Goal: Task Accomplishment & Management: Complete application form

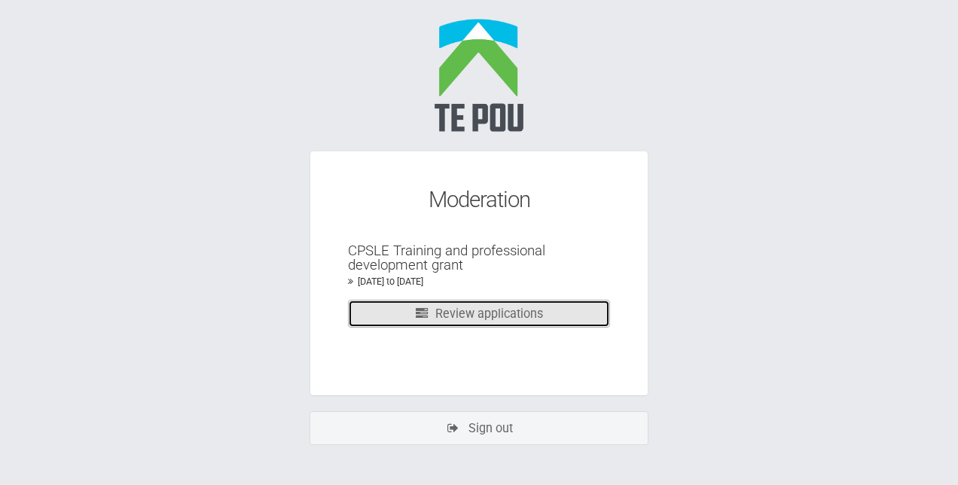
click at [456, 310] on link "Review applications" at bounding box center [479, 314] width 262 height 28
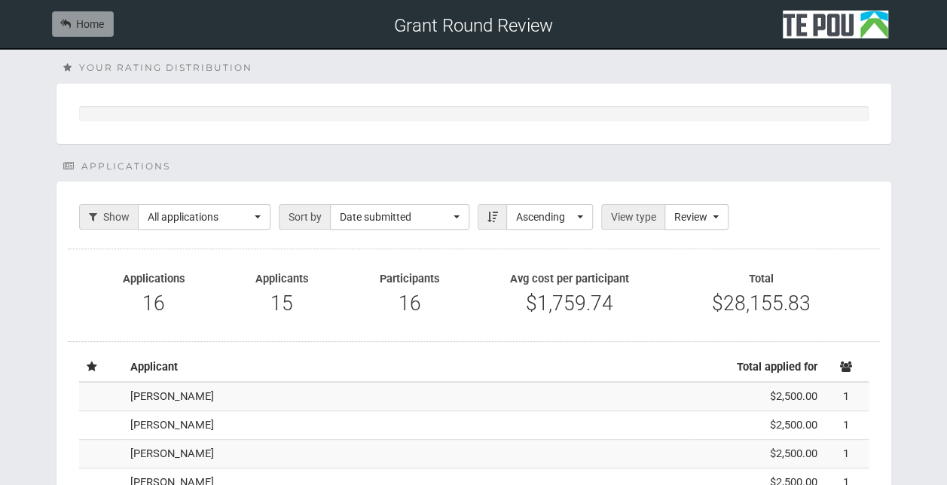
scroll to position [130, 0]
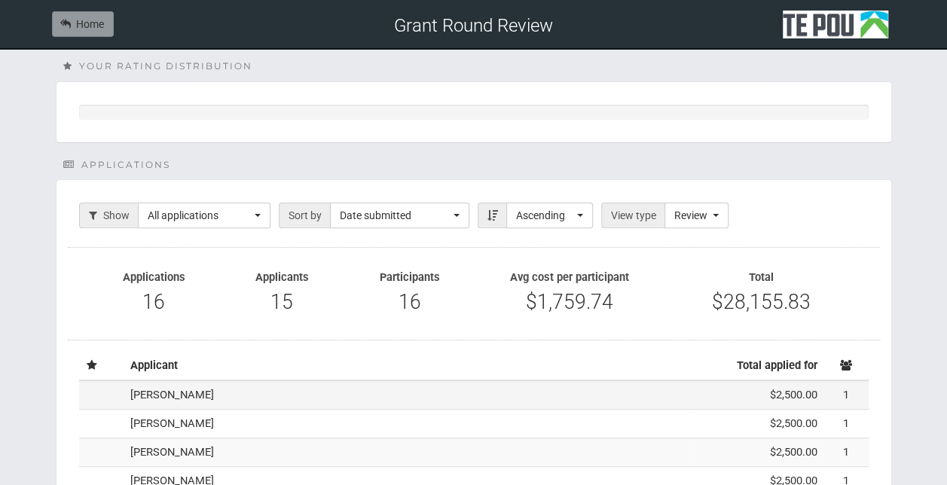
click at [236, 396] on td "[PERSON_NAME]" at bounding box center [405, 394] width 563 height 29
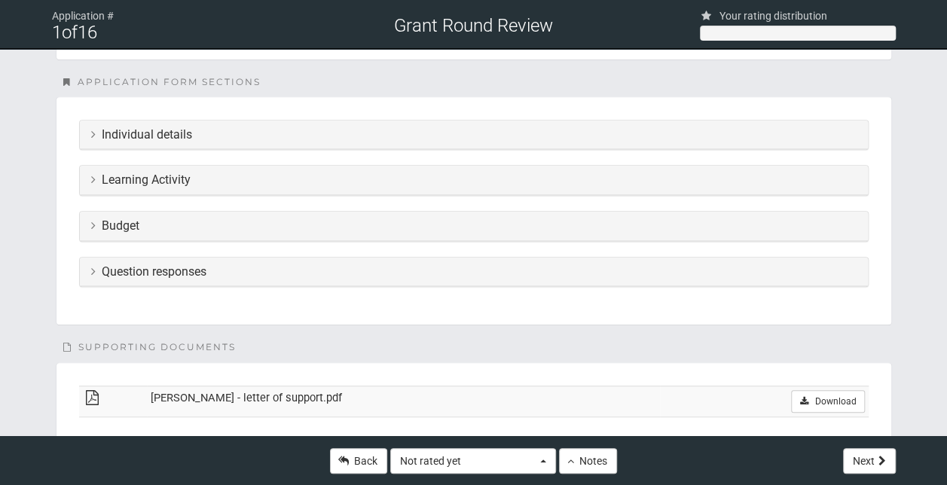
scroll to position [359, 0]
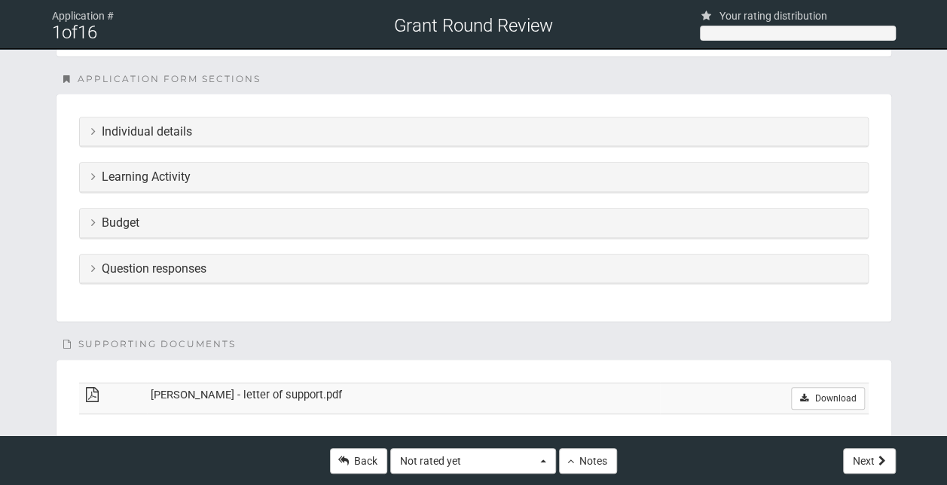
click at [91, 179] on icon at bounding box center [93, 176] width 5 height 12
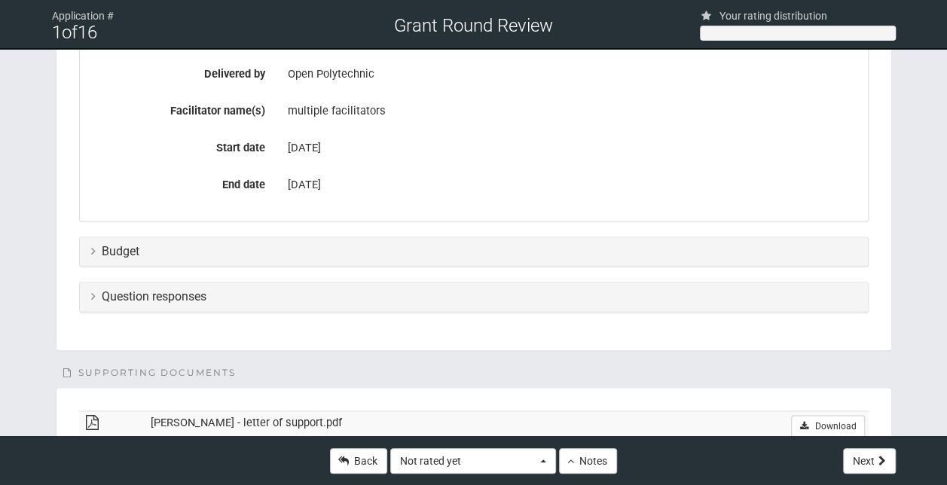
scroll to position [880, 0]
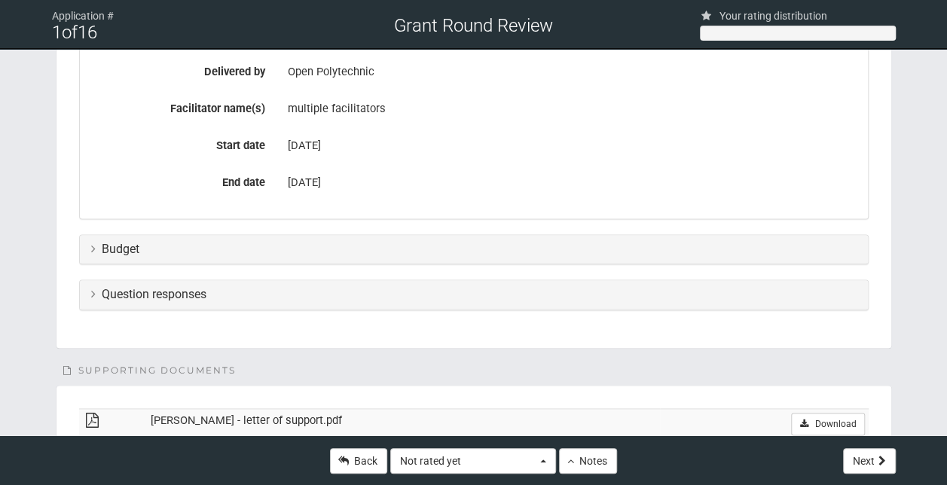
click at [93, 288] on icon at bounding box center [93, 294] width 5 height 12
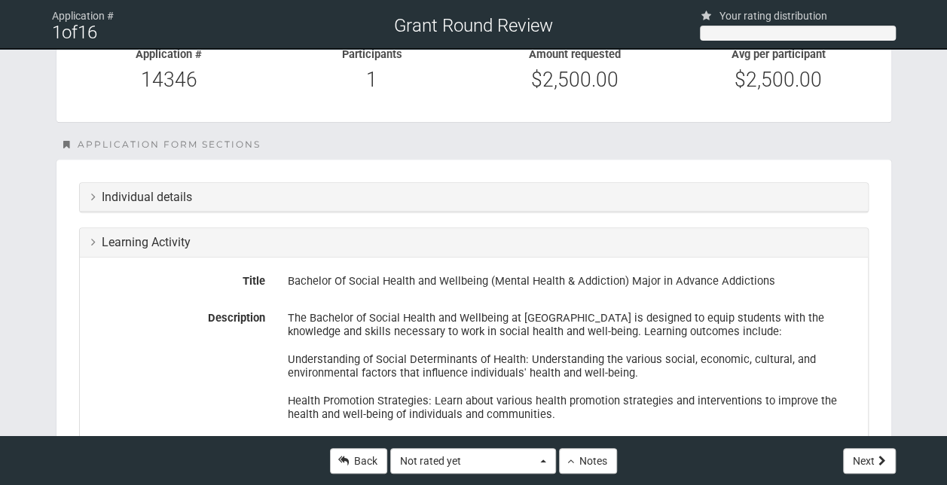
scroll to position [285, 0]
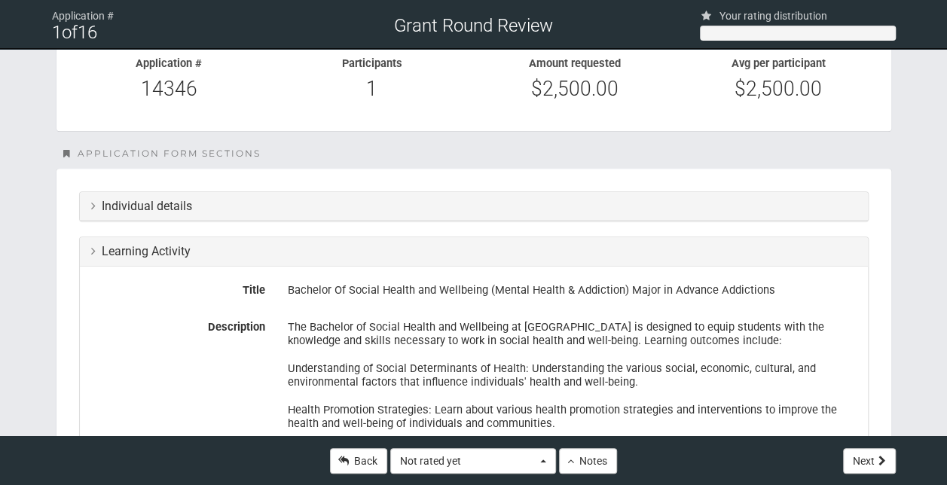
click at [96, 205] on h3 "Individual details" at bounding box center [473, 207] width 765 height 14
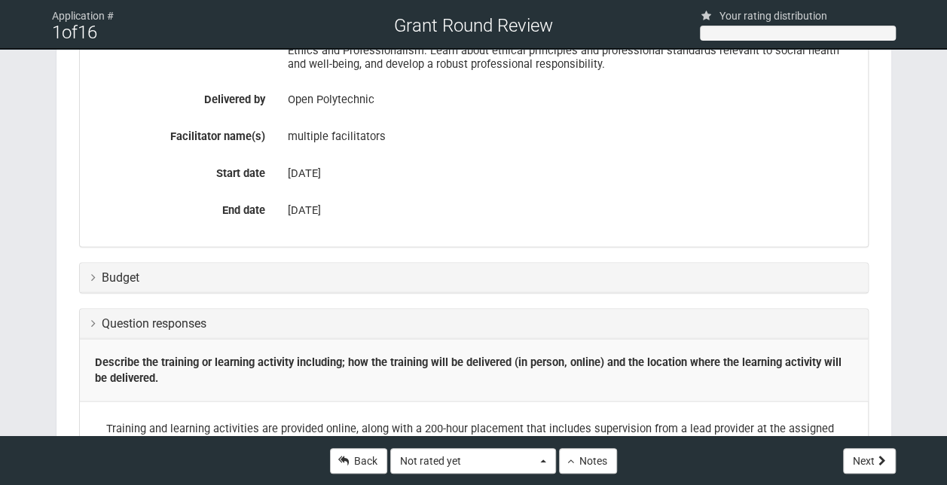
scroll to position [1180, 0]
click at [99, 270] on h3 "Budget" at bounding box center [473, 277] width 765 height 14
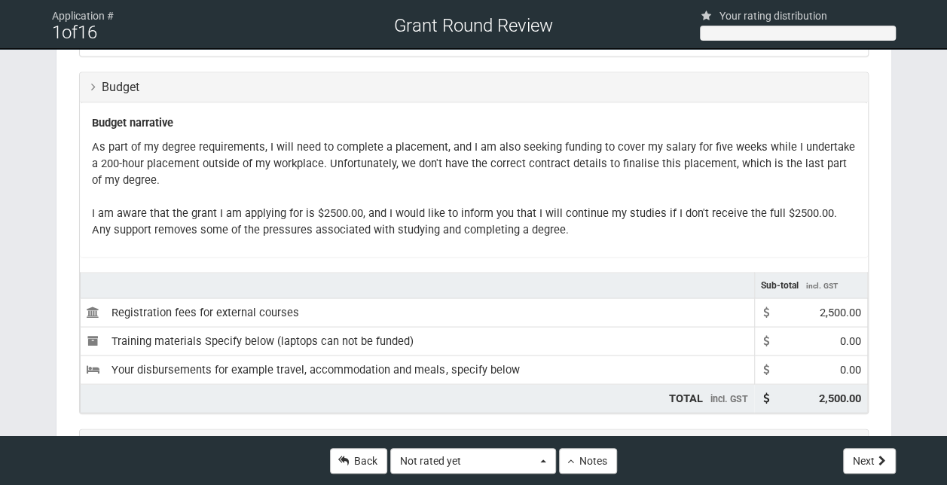
scroll to position [1368, 0]
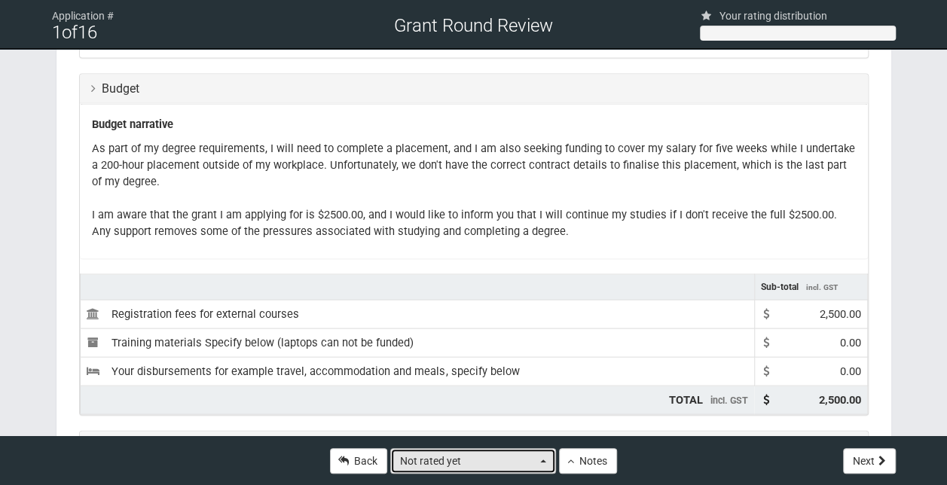
click at [537, 461] on button "Not rated yet" at bounding box center [473, 461] width 166 height 26
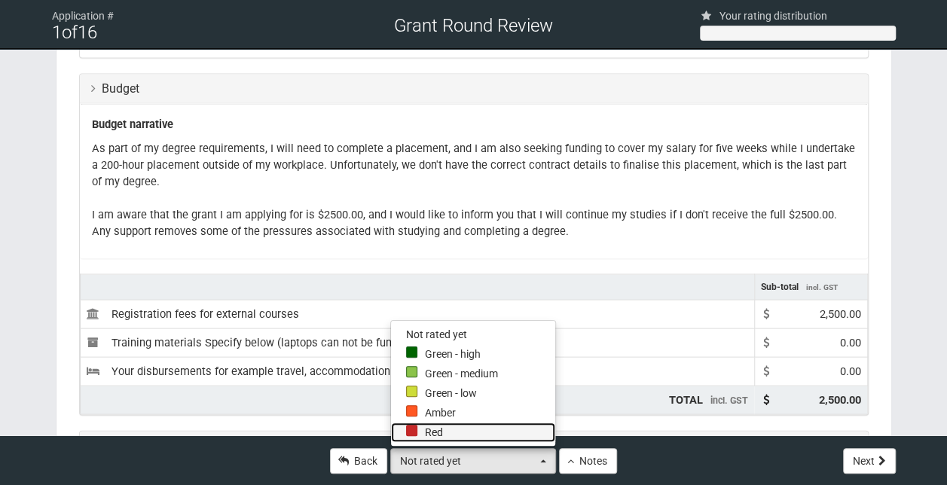
click at [462, 428] on link "Red" at bounding box center [473, 433] width 164 height 20
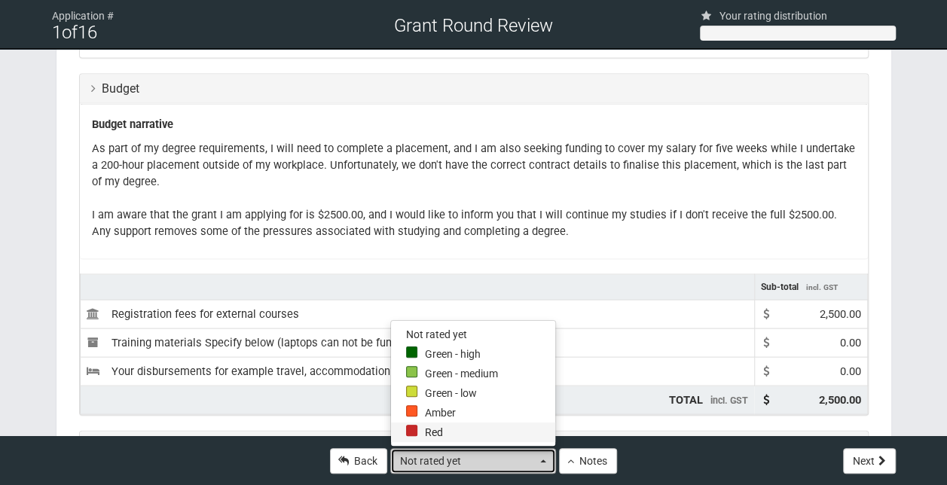
select select "0"
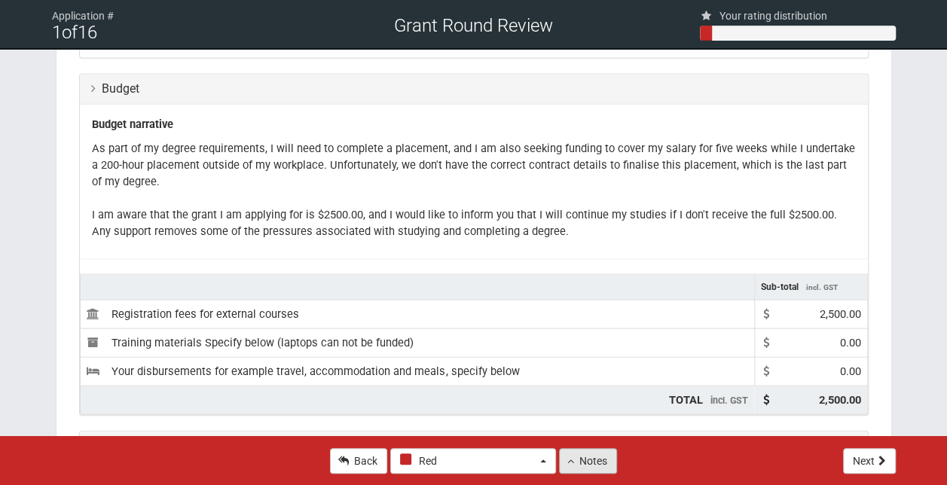
click at [577, 461] on button "Notes" at bounding box center [588, 461] width 58 height 26
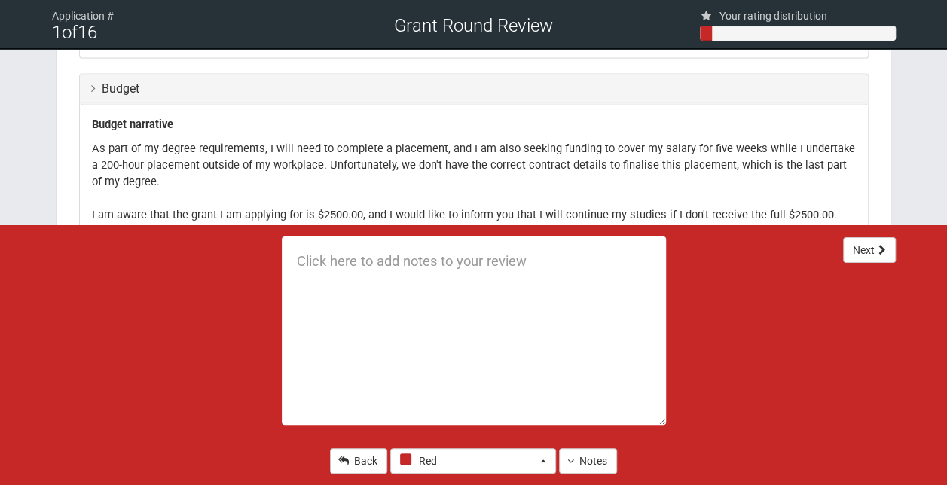
click at [363, 269] on textarea at bounding box center [474, 330] width 384 height 188
type textarea "Application is to cover wages"
click at [862, 250] on button "Next" at bounding box center [869, 250] width 53 height 26
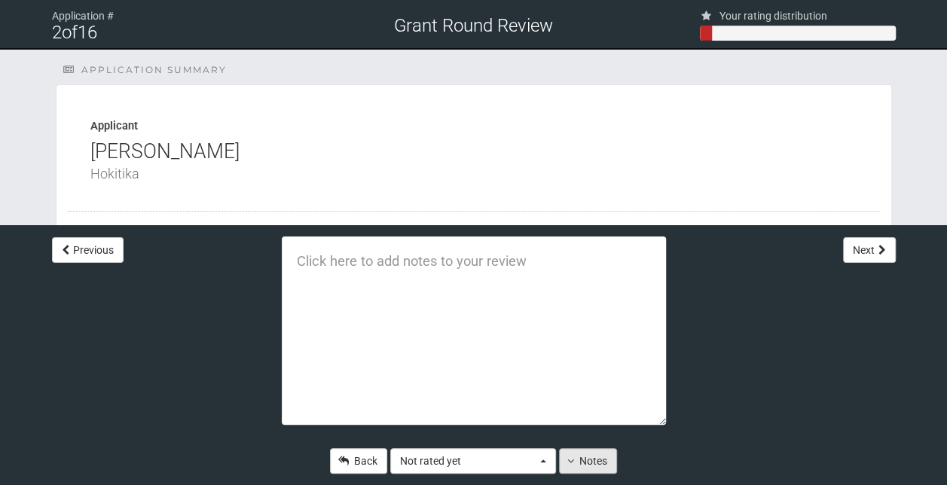
click at [590, 462] on button "Notes" at bounding box center [588, 461] width 58 height 26
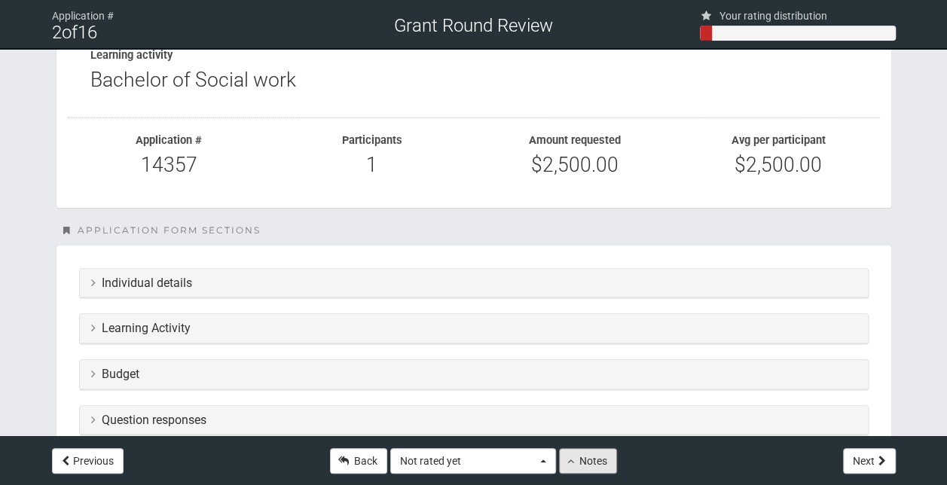
scroll to position [189, 0]
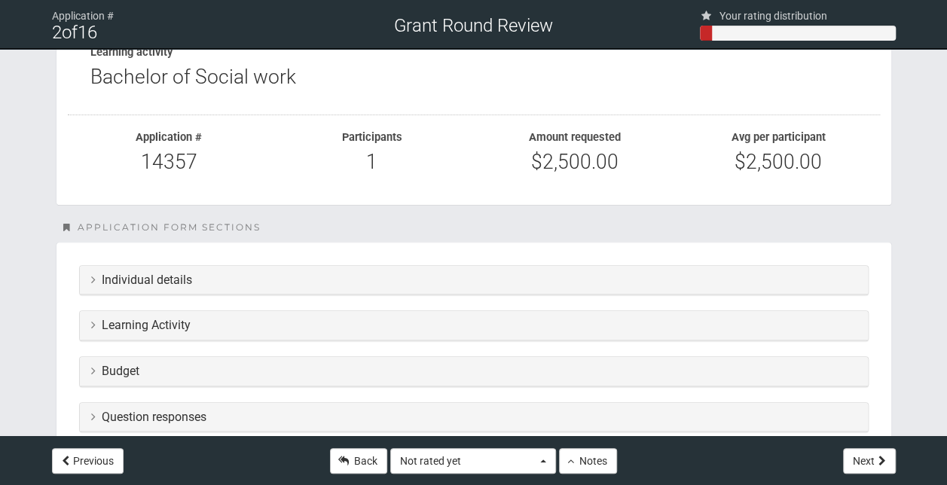
click at [291, 278] on h3 "Individual details" at bounding box center [473, 280] width 765 height 14
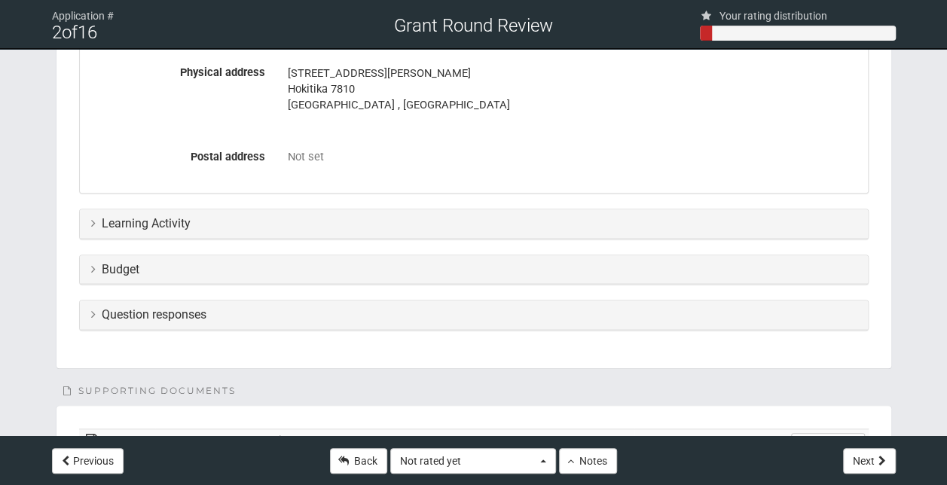
scroll to position [624, 0]
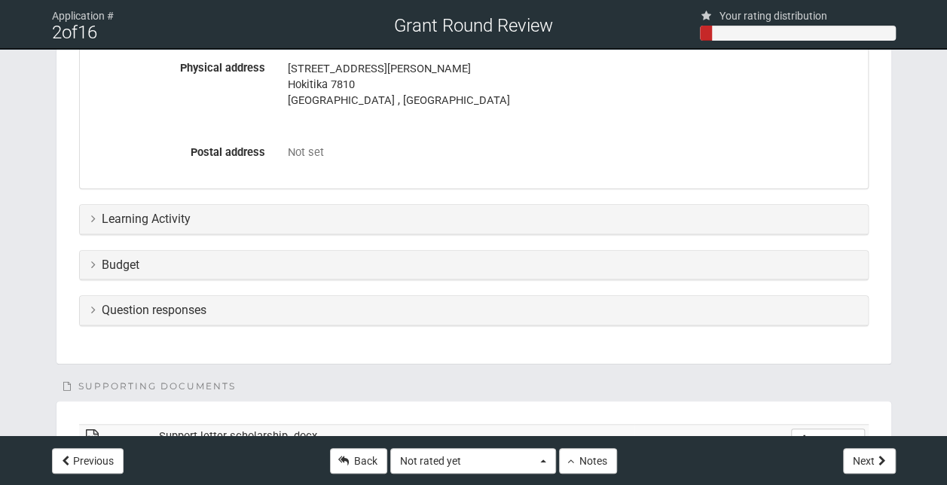
click at [202, 206] on div "Learning Activity" at bounding box center [474, 219] width 788 height 29
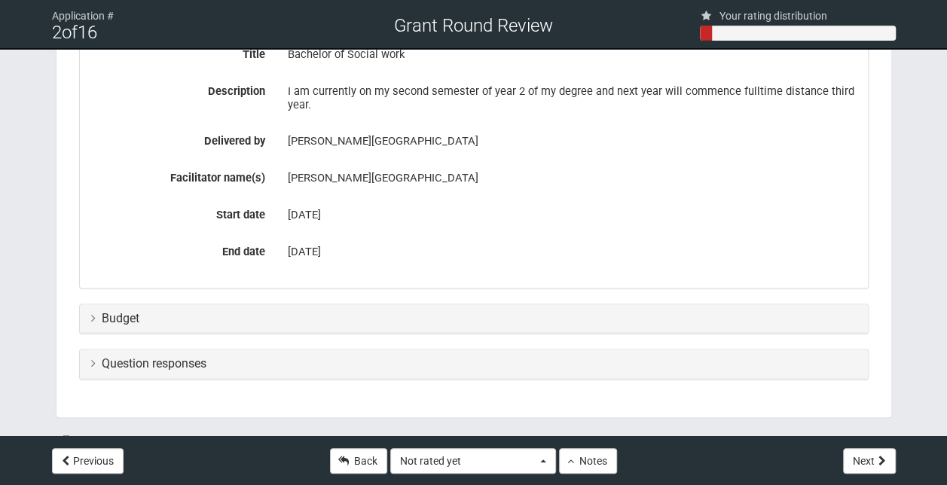
scroll to position [844, 0]
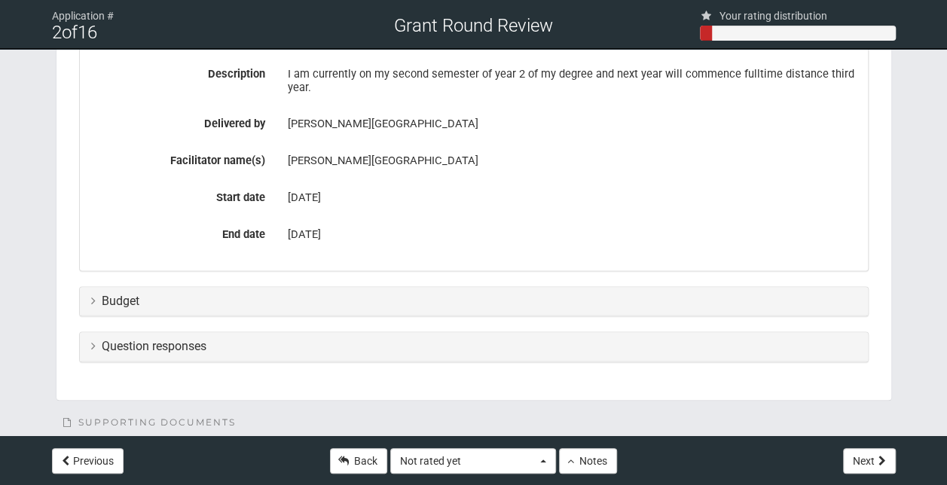
click at [209, 294] on h3 "Budget" at bounding box center [473, 301] width 765 height 14
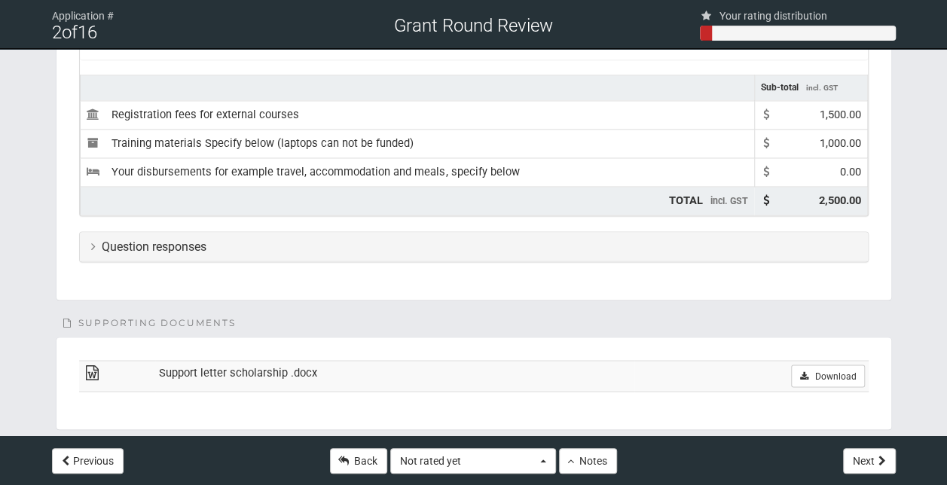
scroll to position [1179, 0]
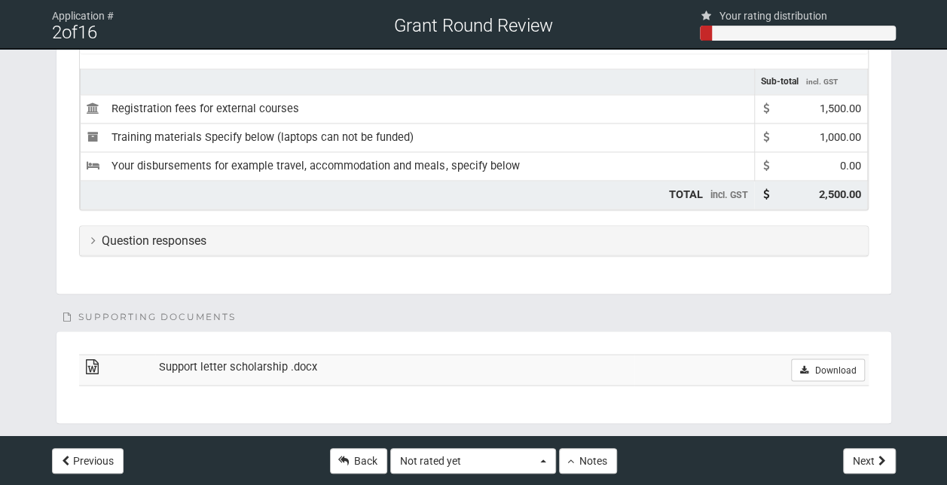
click at [241, 233] on h3 "Question responses" at bounding box center [473, 240] width 765 height 14
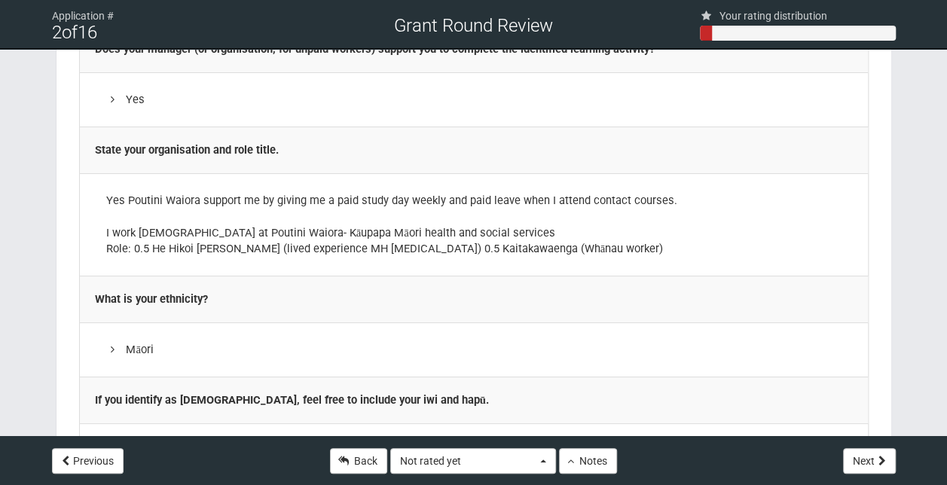
scroll to position [2794, 0]
click at [532, 452] on button "Not rated yet" at bounding box center [473, 461] width 166 height 26
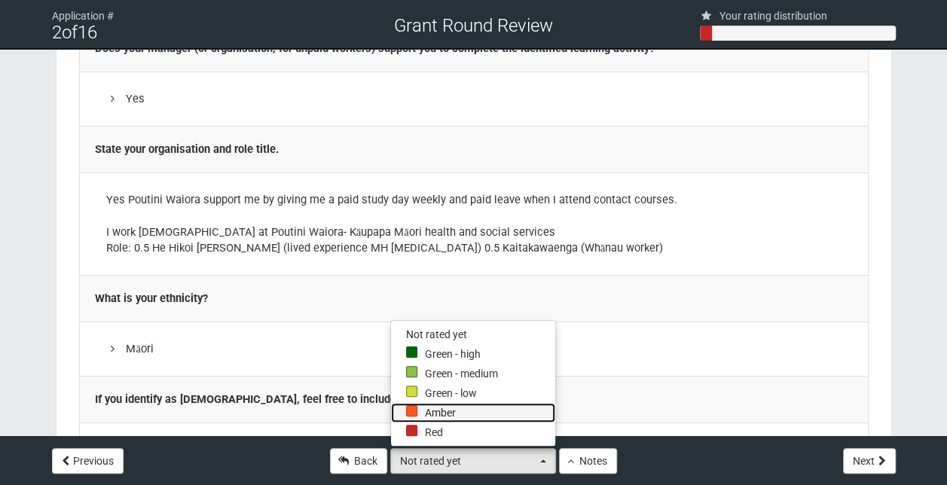
click at [451, 412] on link "Amber" at bounding box center [473, 413] width 164 height 20
select select "1"
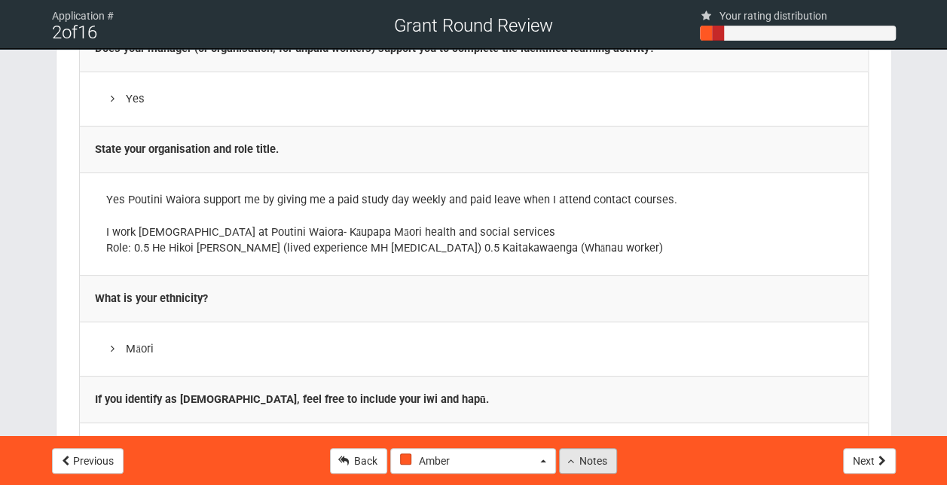
click at [578, 459] on button "Notes" at bounding box center [588, 461] width 58 height 26
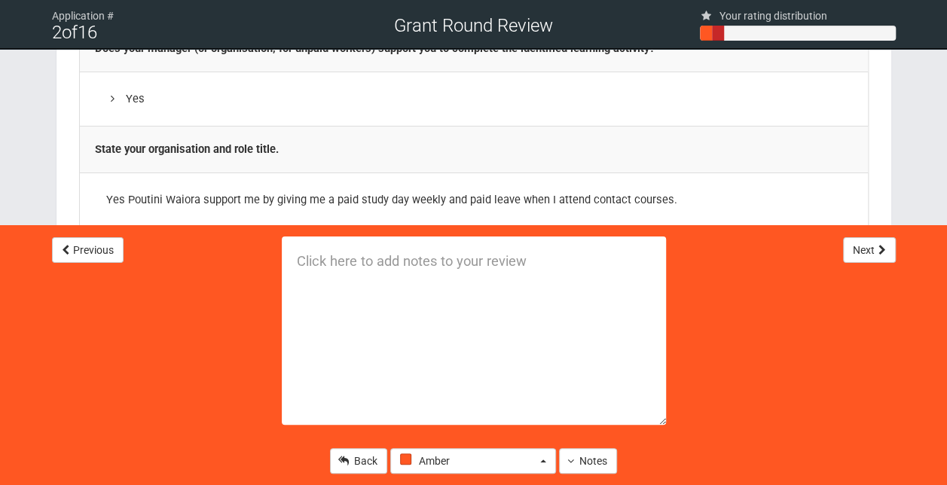
click at [336, 270] on textarea at bounding box center [474, 330] width 384 height 188
type textarea "Looking to move into the social work workforce"
click at [573, 469] on button "Notes" at bounding box center [588, 461] width 58 height 26
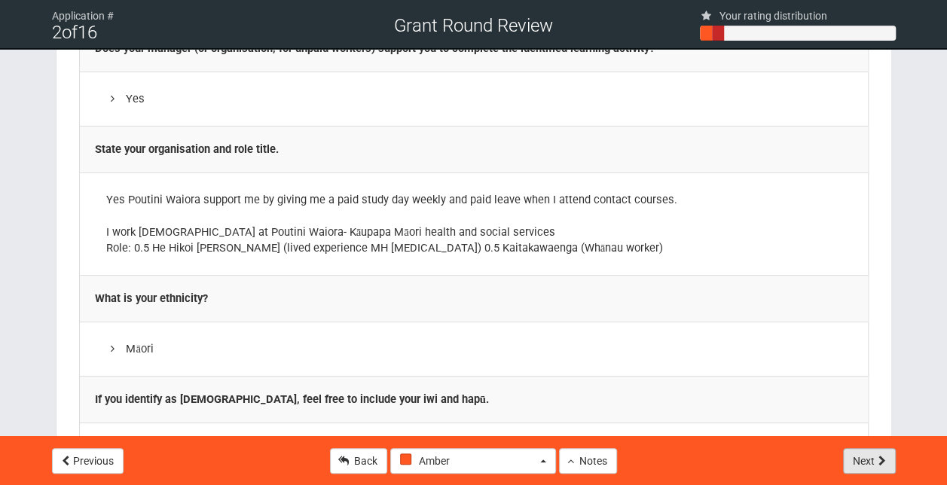
click at [866, 459] on button "Next" at bounding box center [869, 461] width 53 height 26
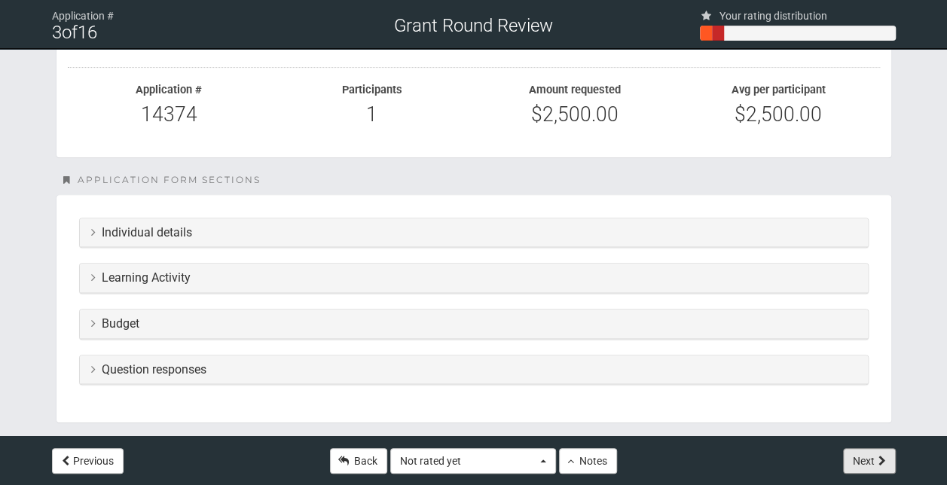
scroll to position [240, 0]
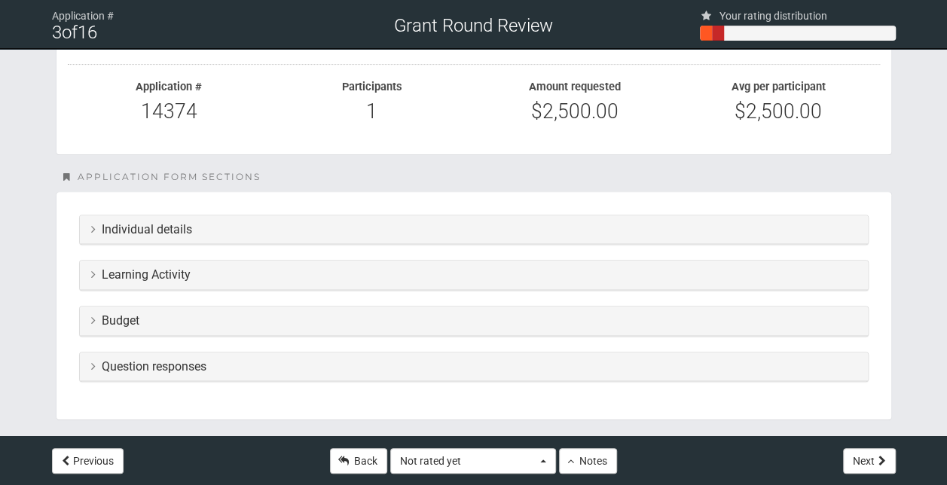
click at [255, 272] on h3 "Learning Activity" at bounding box center [473, 275] width 765 height 14
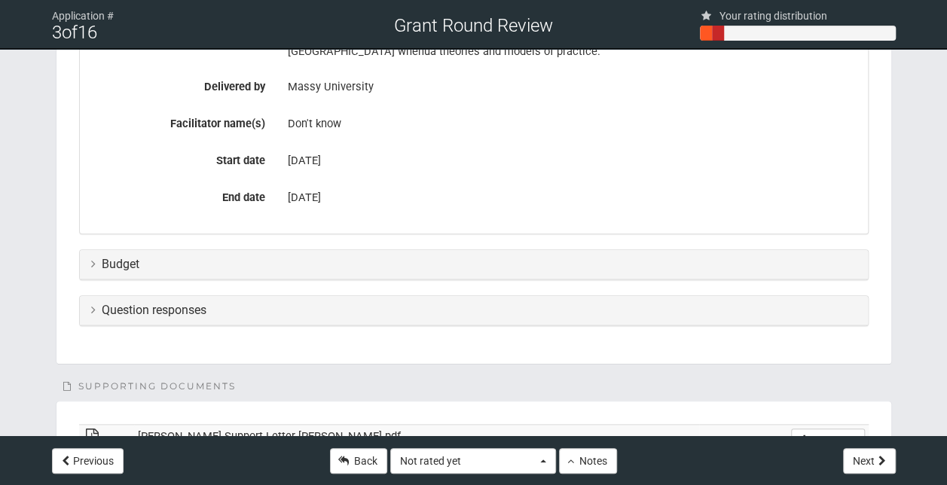
scroll to position [581, 0]
click at [343, 270] on div "Budget" at bounding box center [474, 263] width 788 height 29
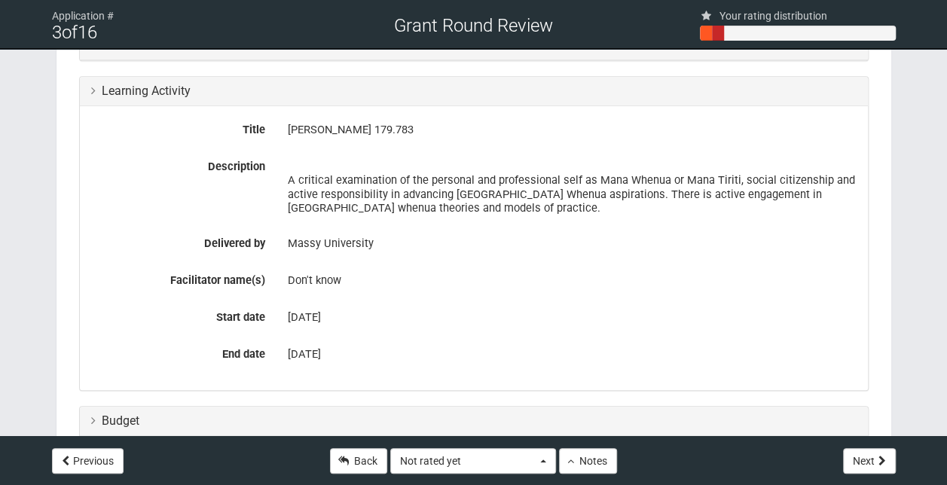
scroll to position [422, 0]
drag, startPoint x: 385, startPoint y: 127, endPoint x: 289, endPoint y: 130, distance: 95.7
click at [289, 130] on div "[PERSON_NAME] 179.783" at bounding box center [572, 132] width 569 height 26
copy div "[PERSON_NAME] 179.783"
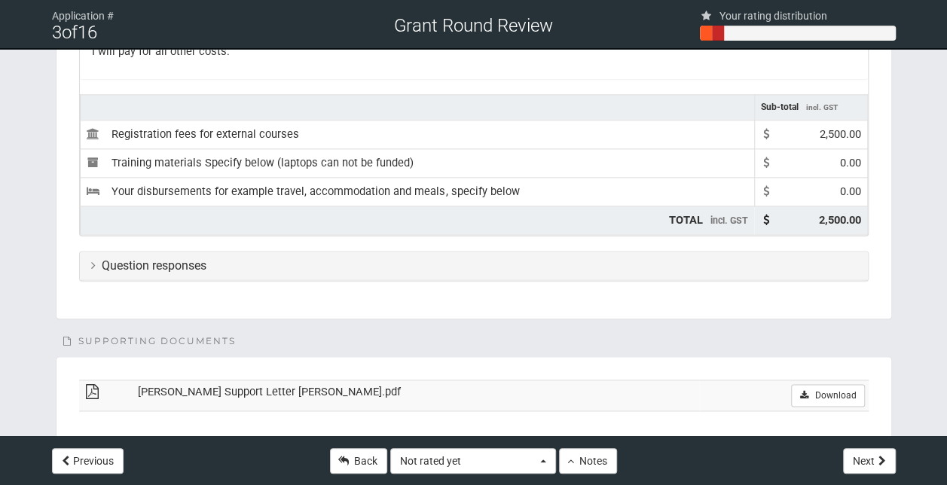
scroll to position [889, 0]
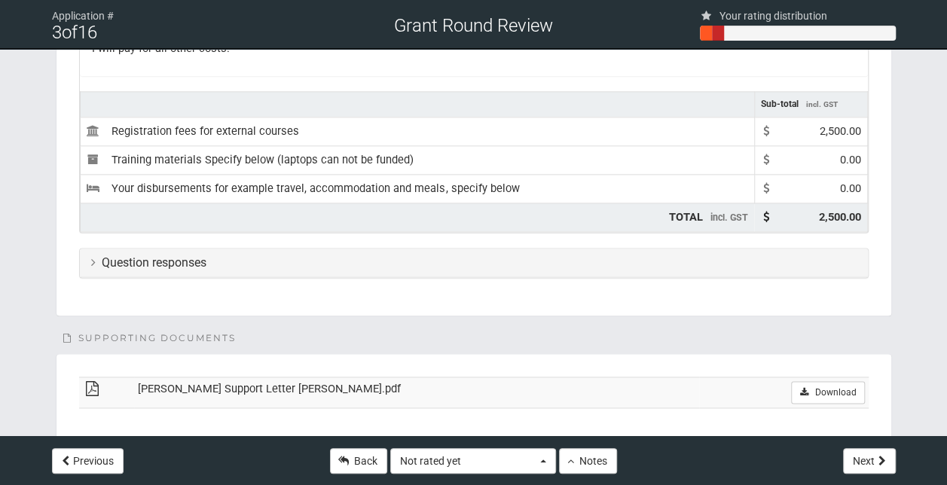
click at [291, 264] on div "Question responses" at bounding box center [474, 263] width 788 height 29
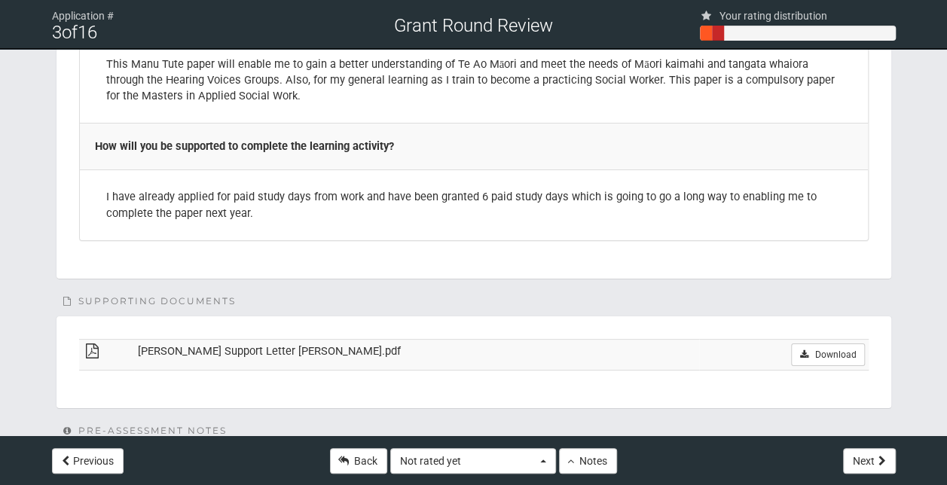
scroll to position [2692, 0]
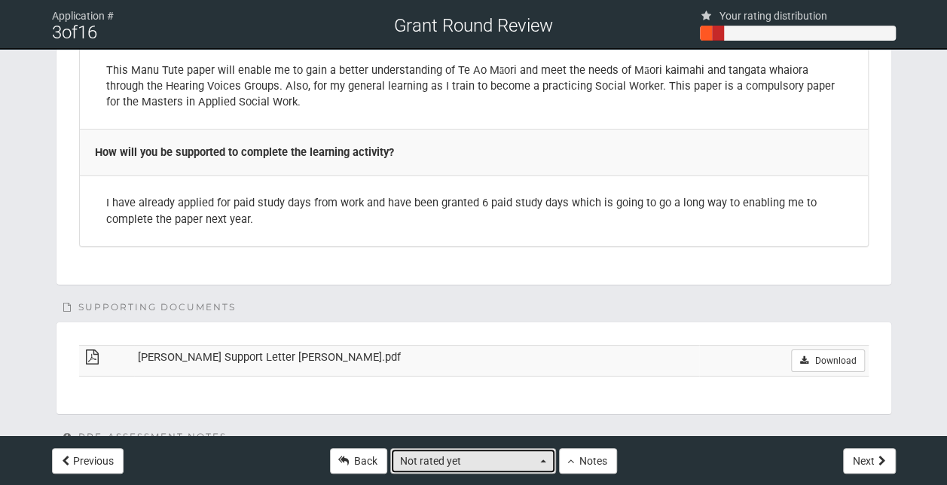
click at [542, 465] on button "Not rated yet" at bounding box center [473, 461] width 166 height 26
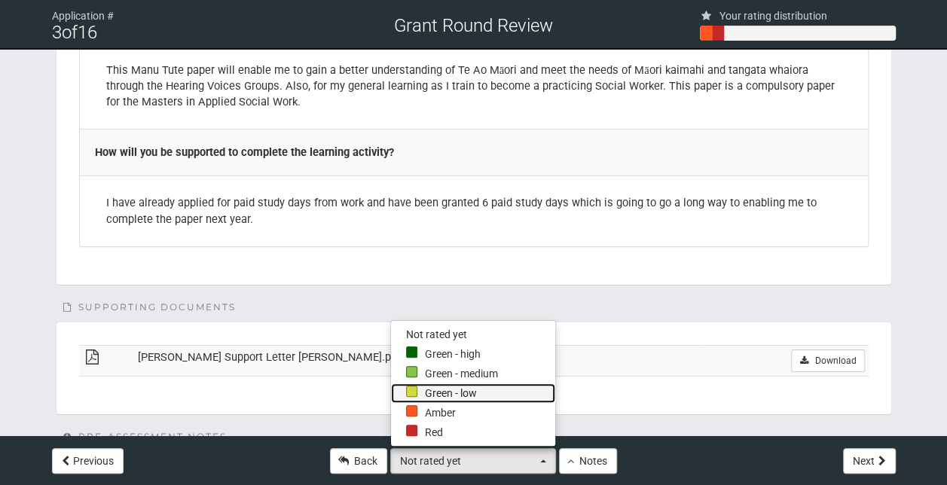
click at [459, 393] on link "Green - low" at bounding box center [473, 393] width 164 height 20
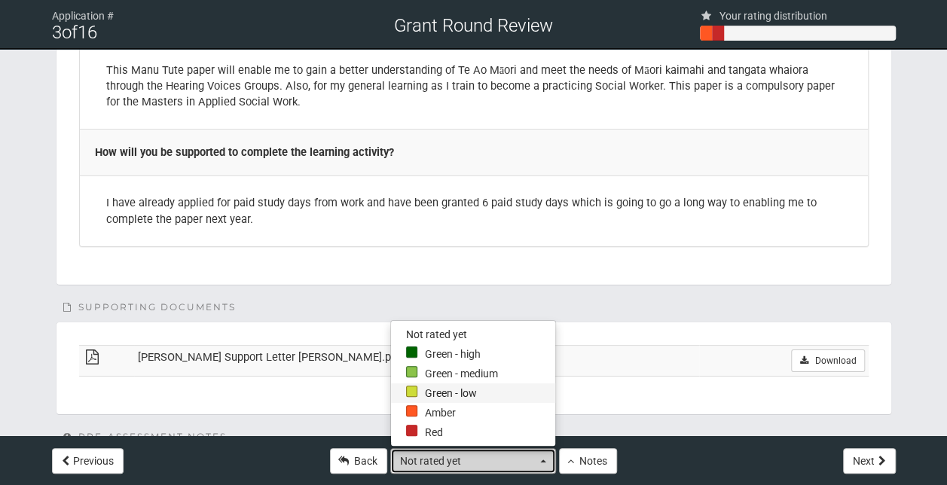
select select "2"
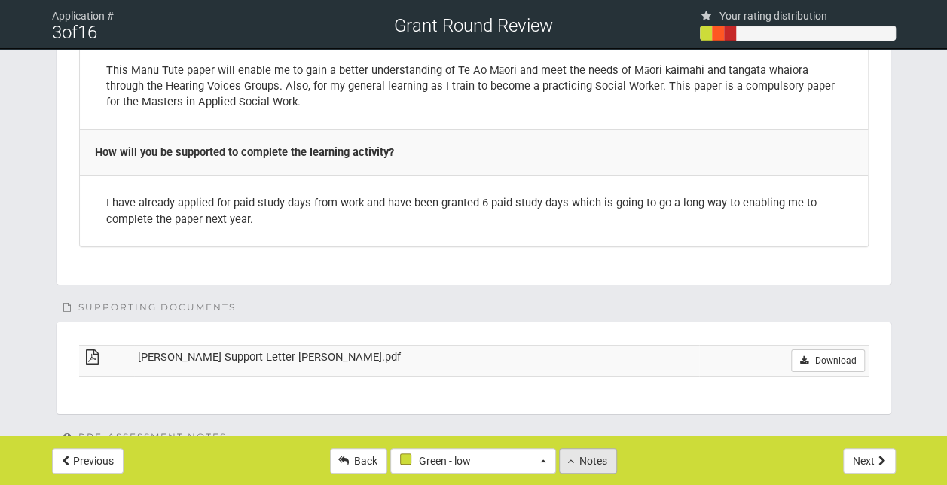
click at [575, 463] on button "Notes" at bounding box center [588, 461] width 58 height 26
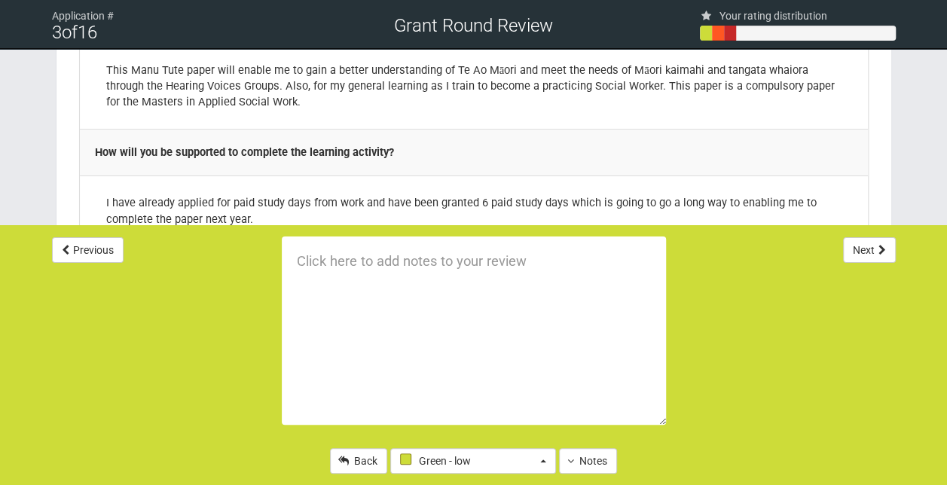
click at [307, 261] on textarea at bounding box center [474, 330] width 384 height 188
paste textarea "ncreased cultural responsivity/competence;"
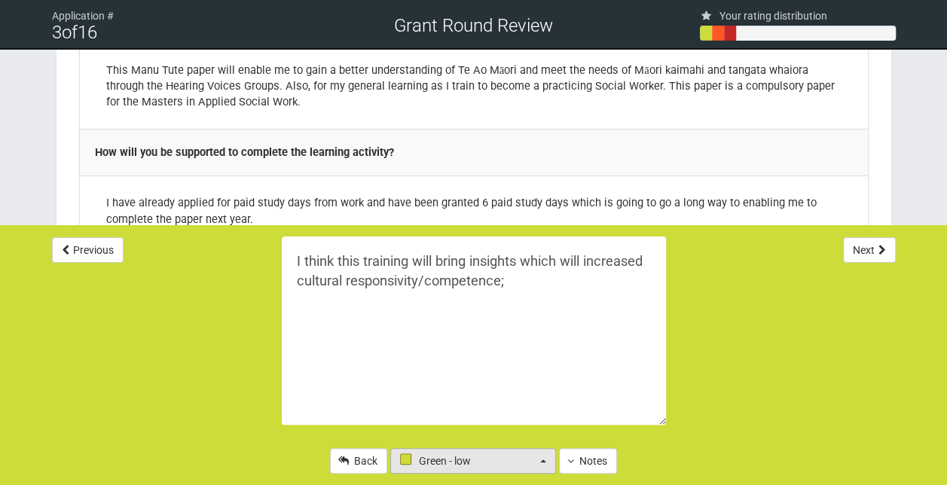
type textarea "I think this training will bring insights which will increased cultural respons…"
click at [540, 462] on button "Green - low" at bounding box center [473, 461] width 166 height 26
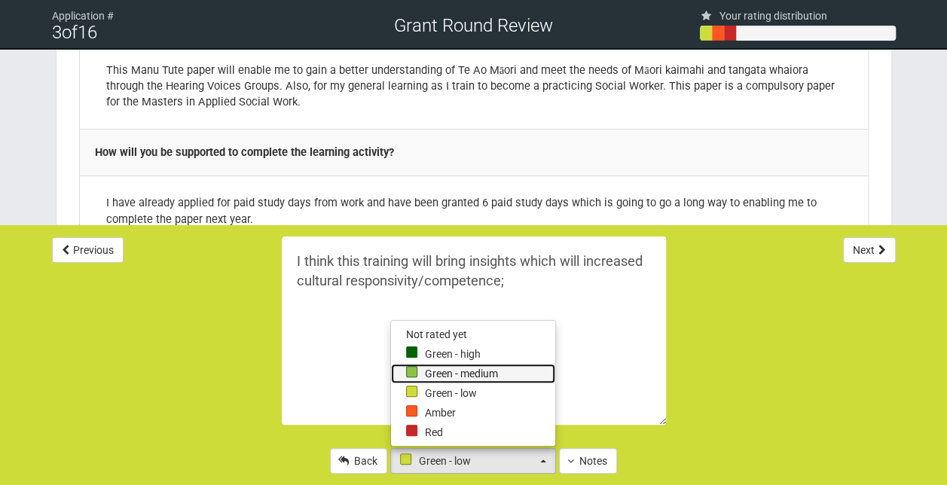
click at [412, 364] on link "Green - medium" at bounding box center [473, 374] width 164 height 20
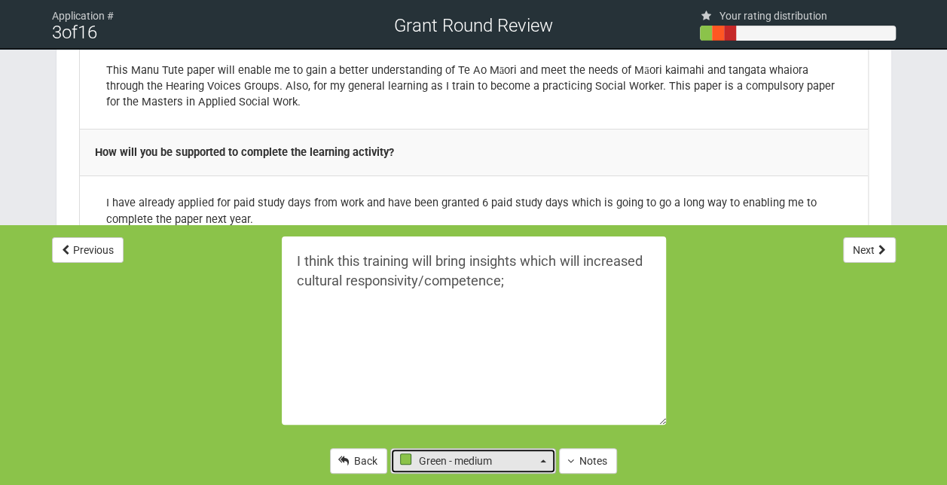
click at [541, 469] on button "Green - medium" at bounding box center [473, 461] width 166 height 26
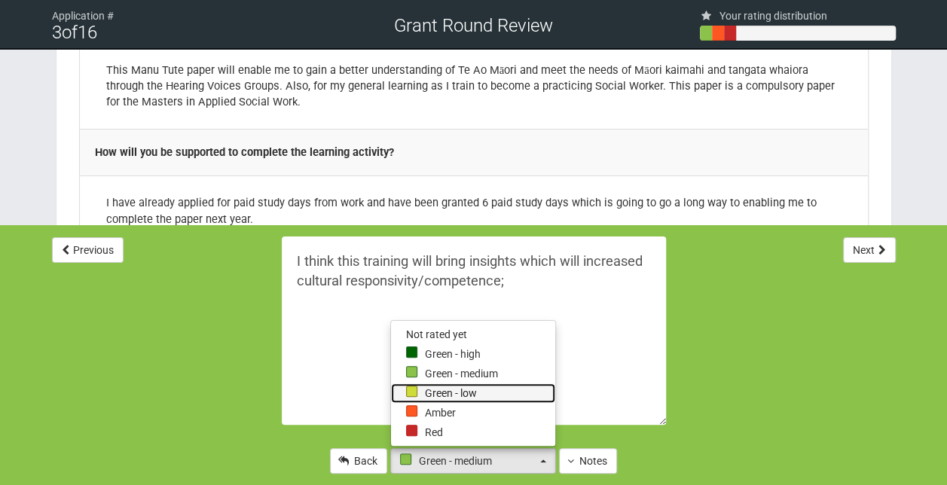
click at [423, 393] on link "Green - low" at bounding box center [473, 393] width 164 height 20
select select "2"
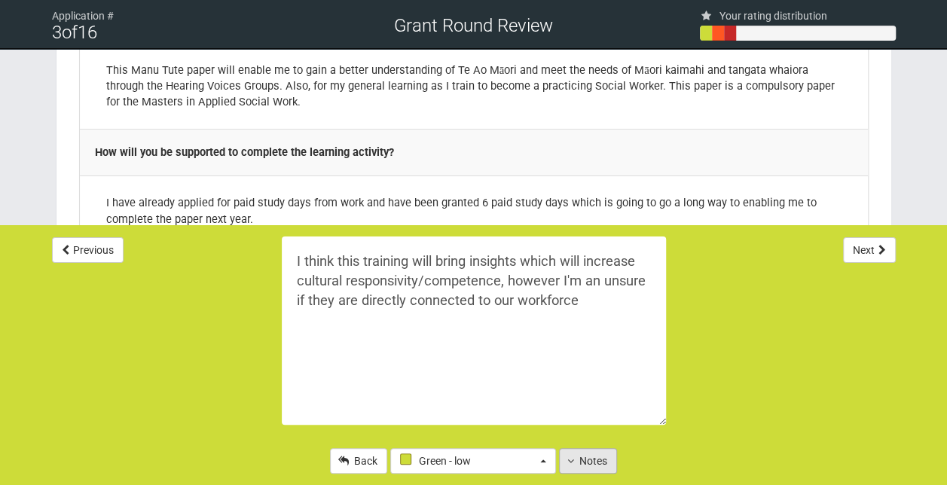
type textarea "I think this training will bring insights which will increase cultural responsi…"
click at [598, 467] on button "Notes" at bounding box center [588, 461] width 58 height 26
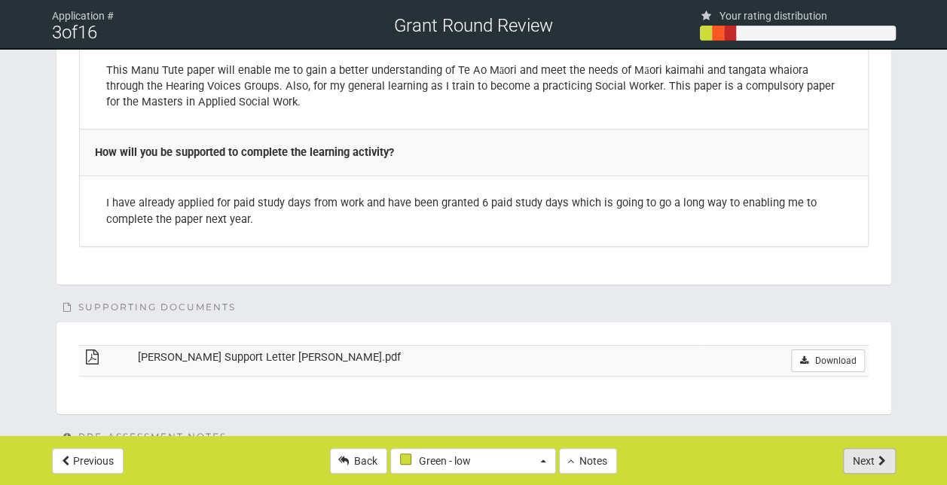
click at [875, 465] on button "Next" at bounding box center [869, 461] width 53 height 26
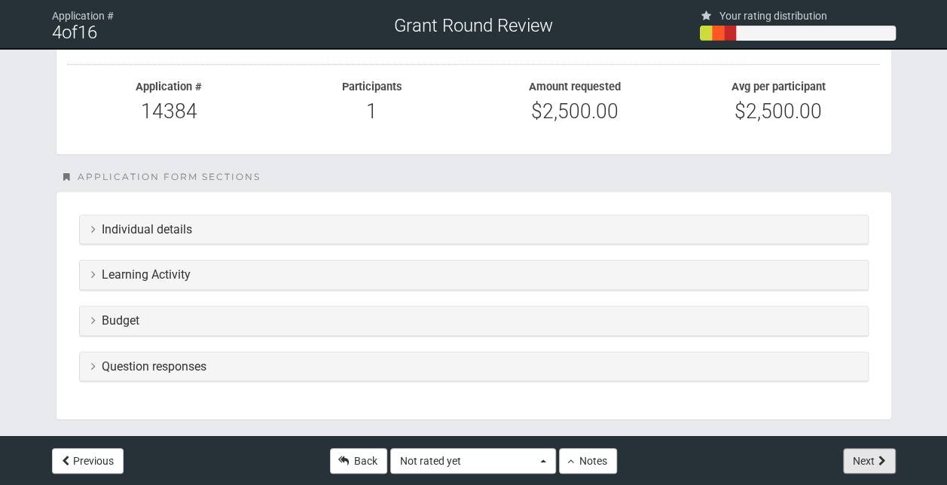
scroll to position [240, 0]
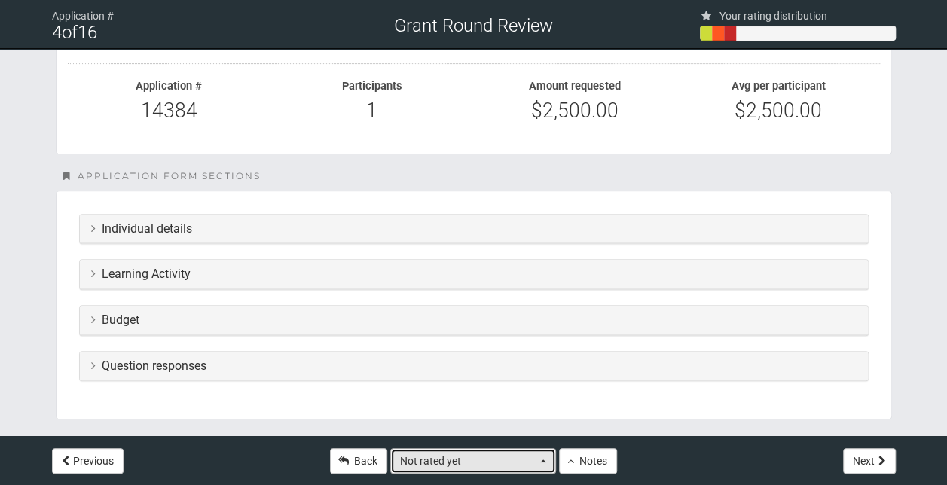
click at [544, 467] on button "Not rated yet" at bounding box center [473, 461] width 166 height 26
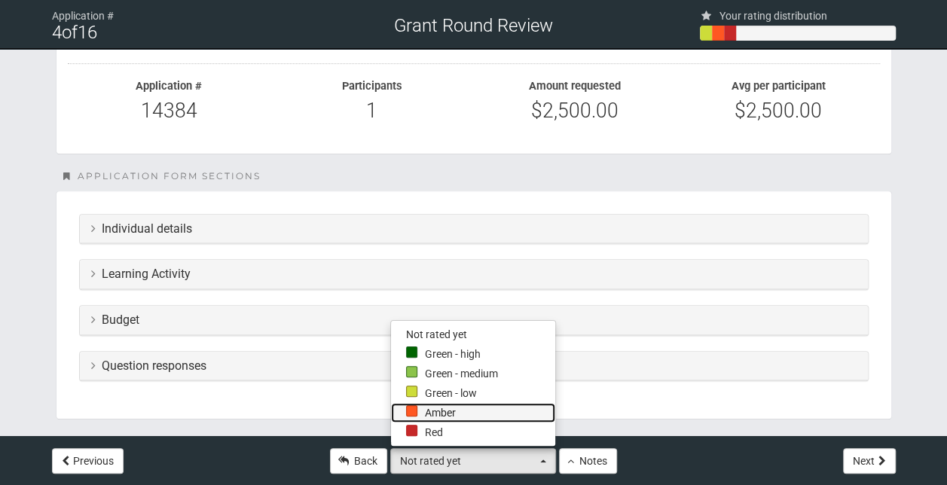
click at [451, 416] on link "Amber" at bounding box center [473, 413] width 164 height 20
select select "1"
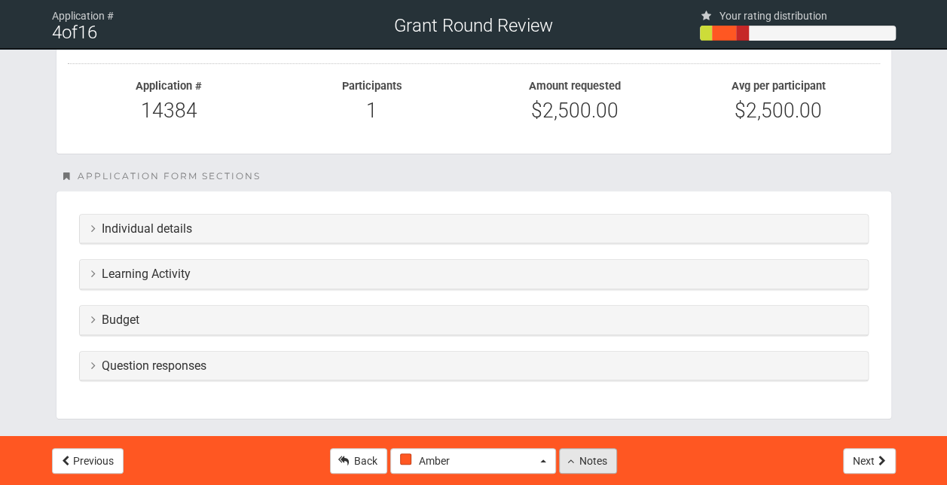
click at [583, 460] on button "Notes" at bounding box center [588, 461] width 58 height 26
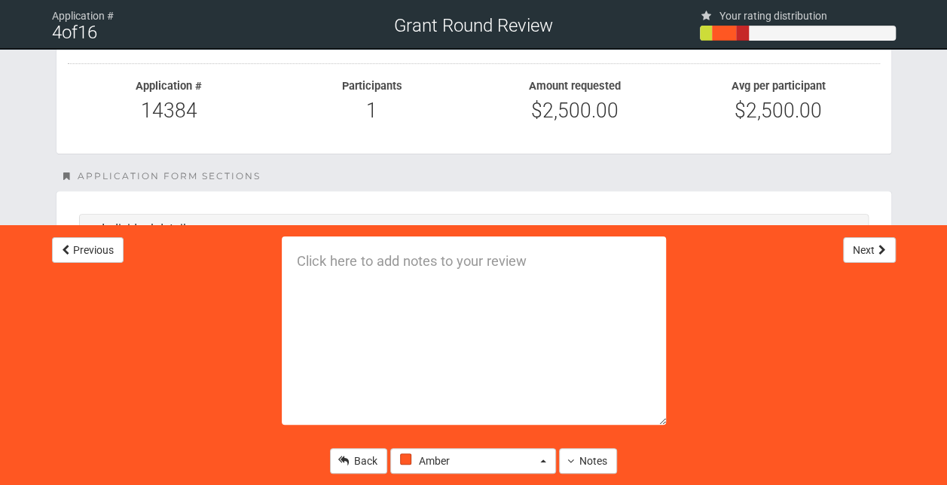
click at [362, 272] on textarea at bounding box center [474, 330] width 384 height 188
click at [585, 467] on button "Notes" at bounding box center [588, 461] width 58 height 26
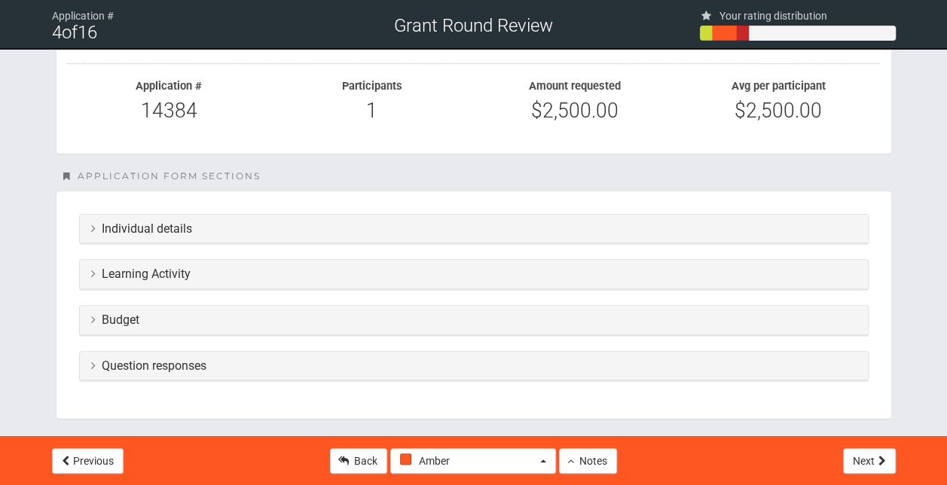
click at [160, 362] on h3 "Question responses" at bounding box center [473, 366] width 765 height 14
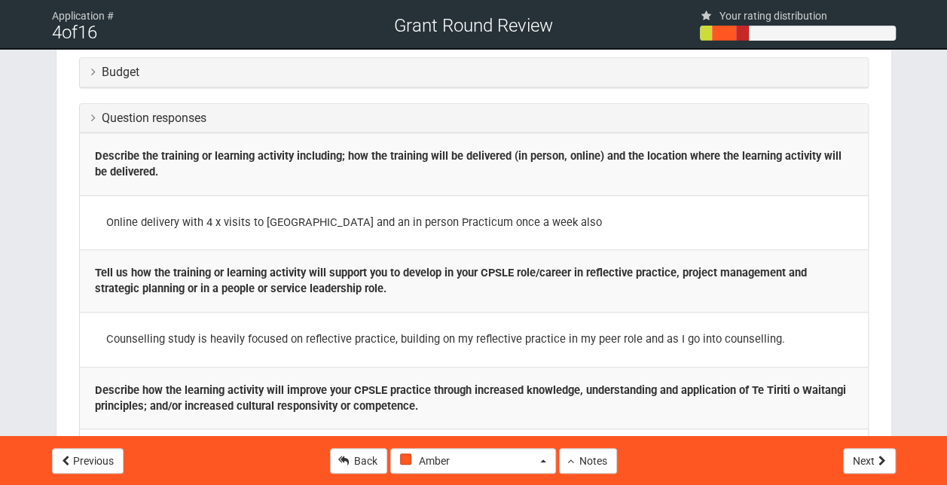
scroll to position [490, 0]
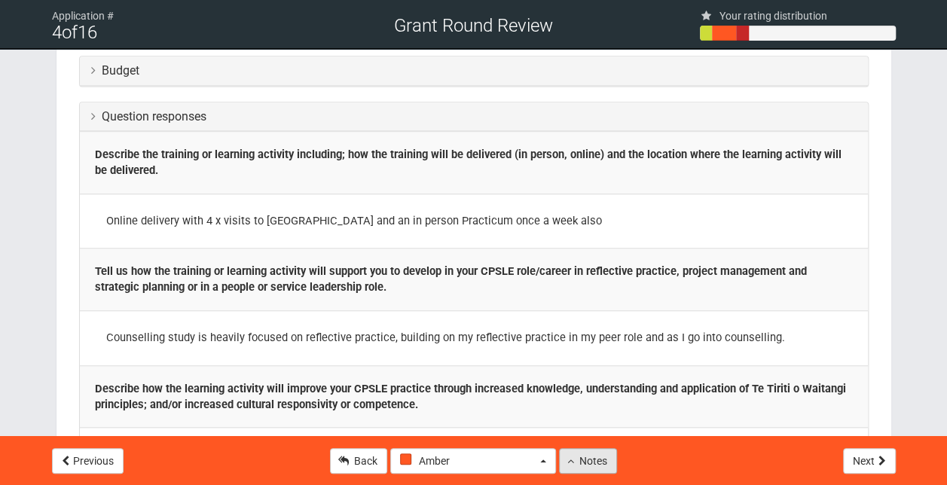
click at [593, 465] on button "Notes" at bounding box center [588, 461] width 58 height 26
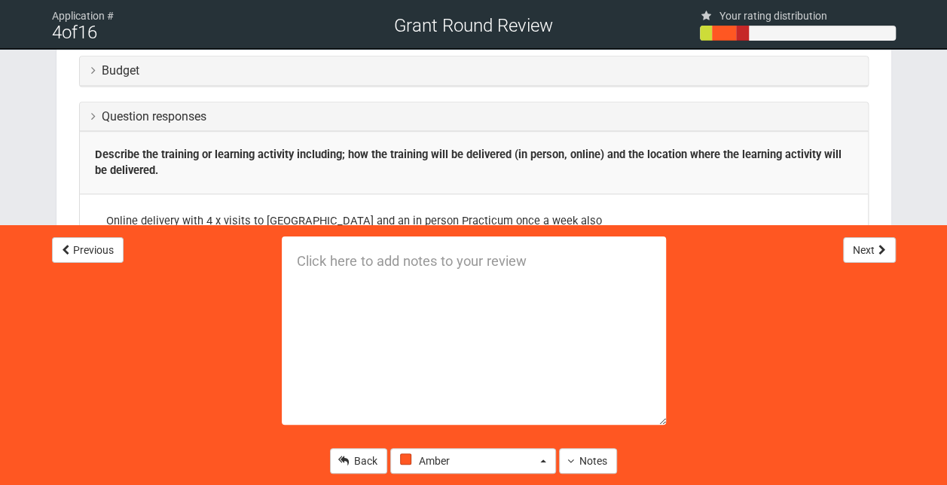
click at [310, 278] on textarea at bounding box center [474, 330] width 384 height 188
type textarea "Looking to join the clinical workforce - counselling"
click at [584, 462] on button "Notes" at bounding box center [588, 461] width 58 height 26
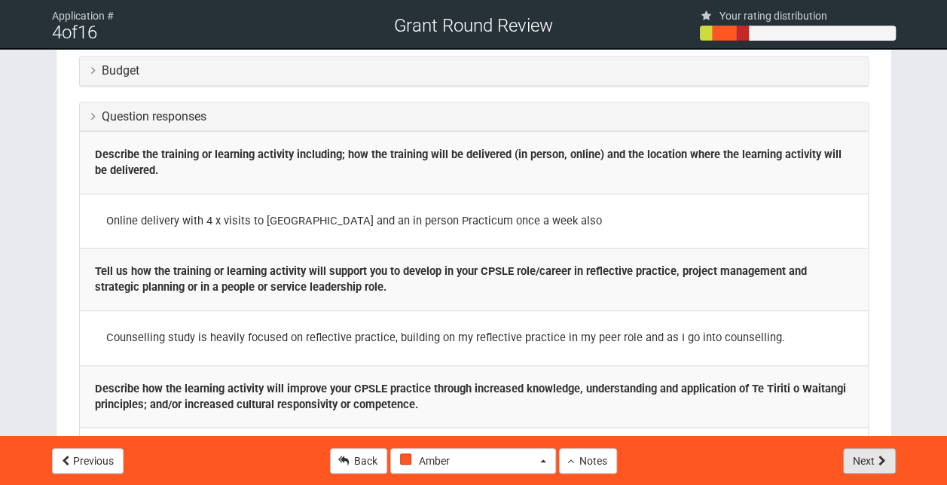
click at [865, 458] on button "Next" at bounding box center [869, 461] width 53 height 26
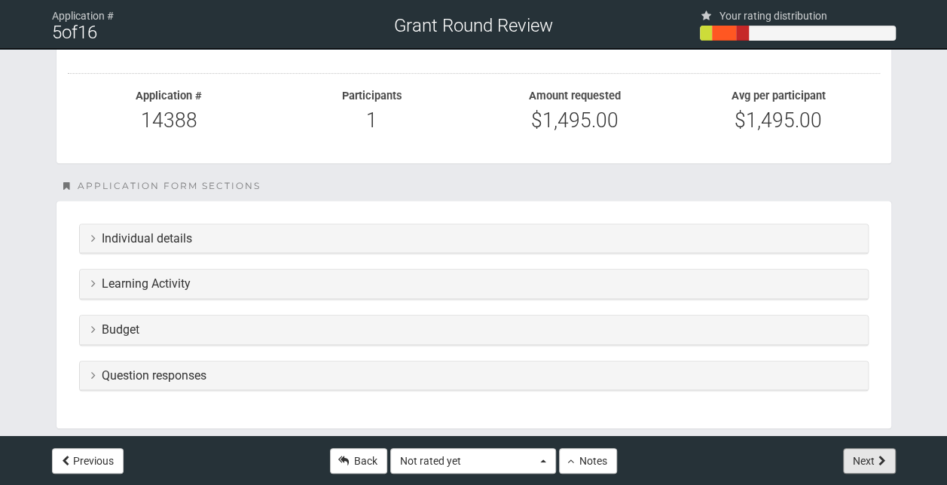
scroll to position [231, 0]
click at [282, 372] on h3 "Question responses" at bounding box center [473, 375] width 765 height 14
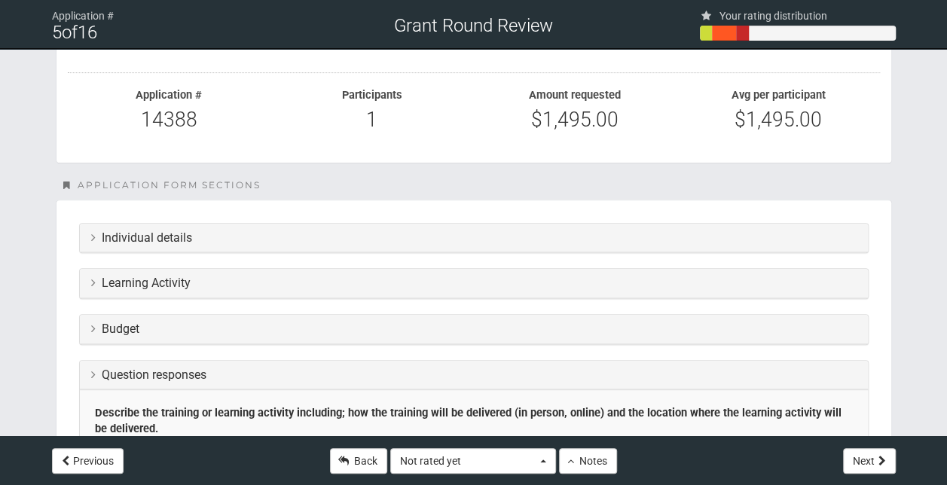
click at [261, 318] on div "Budget" at bounding box center [474, 329] width 788 height 29
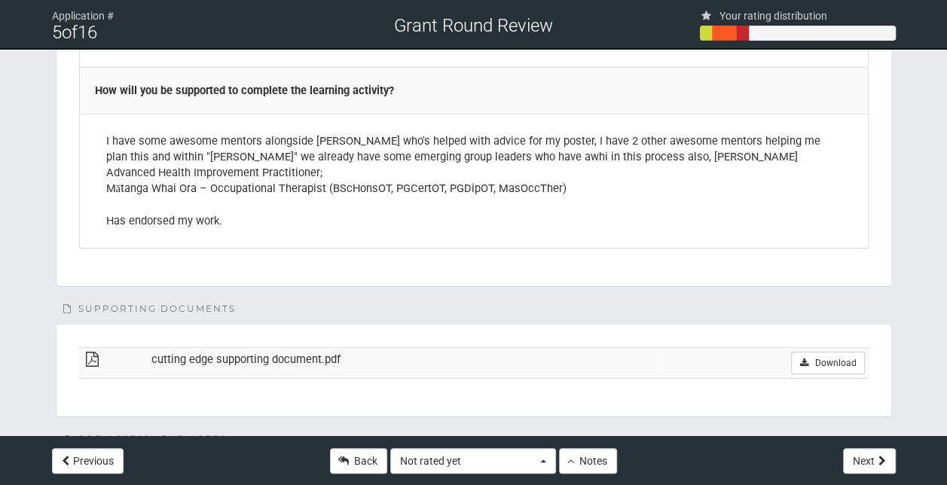
scroll to position [2390, 0]
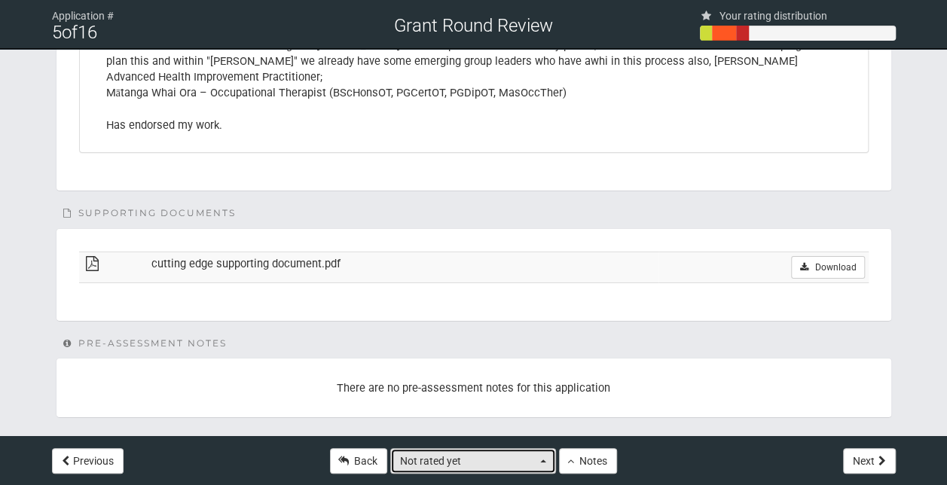
click at [535, 471] on button "Not rated yet" at bounding box center [473, 461] width 166 height 26
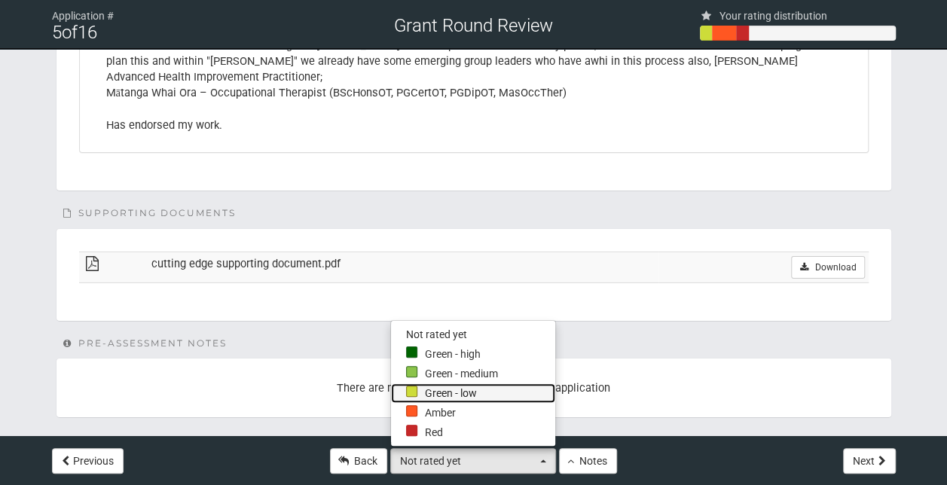
click at [448, 393] on link "Green - low" at bounding box center [473, 393] width 164 height 20
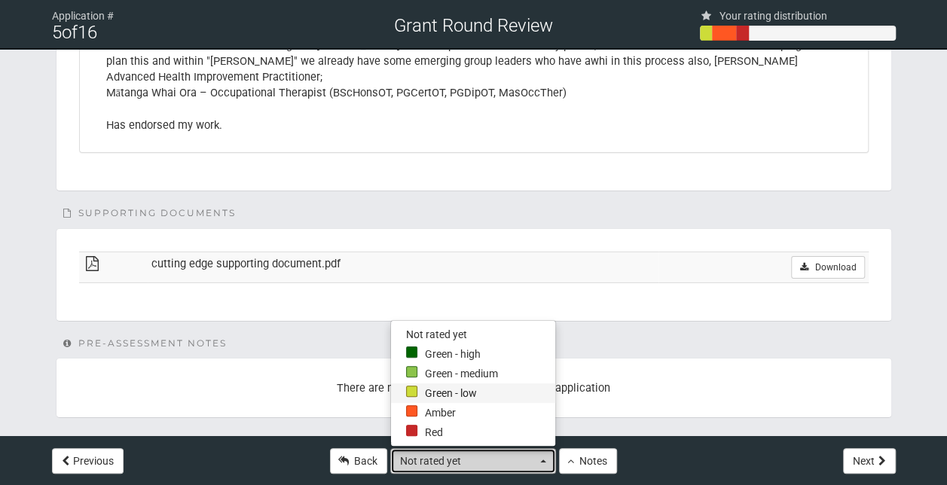
select select "2"
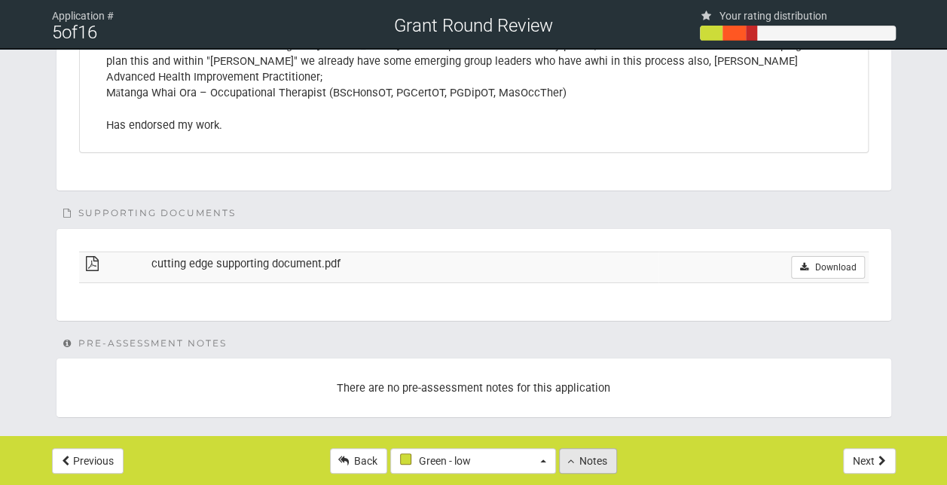
click at [583, 456] on button "Notes" at bounding box center [588, 461] width 58 height 26
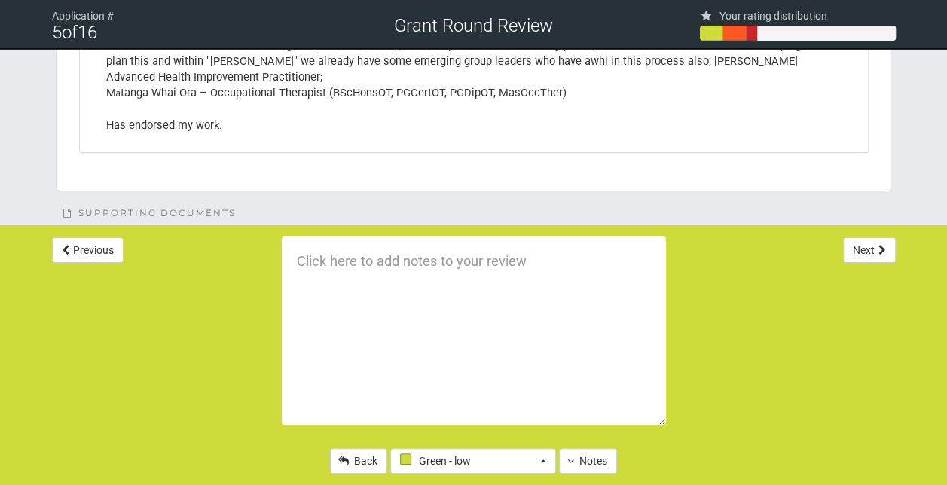
click at [357, 270] on textarea at bounding box center [474, 330] width 384 height 188
type textarea "G"
paste textarea "increased knowledge,"
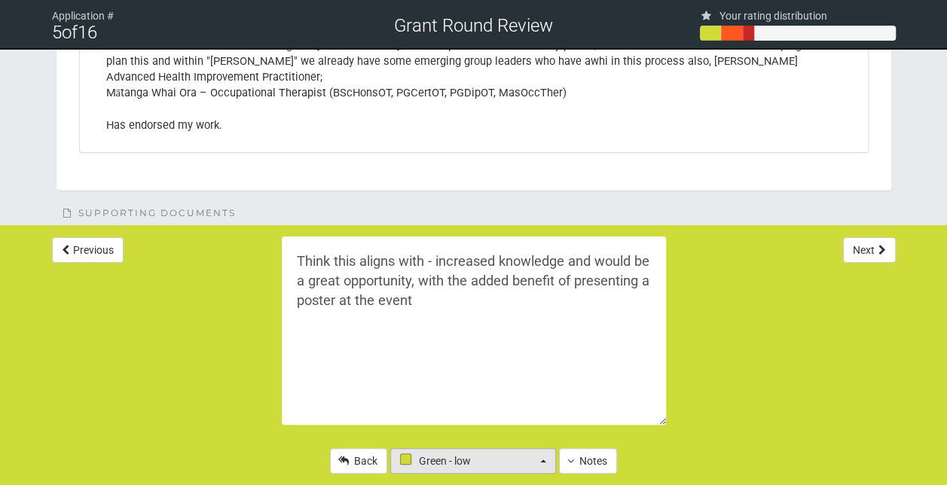
type textarea "Think this aligns with - increased knowledge and would be a great opportunity, …"
click at [538, 460] on button "Green - low" at bounding box center [473, 461] width 166 height 26
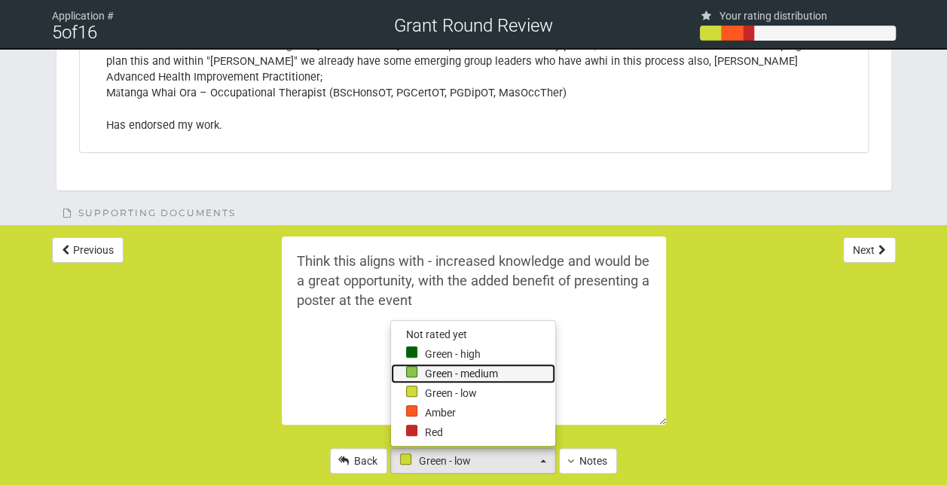
click at [450, 368] on link "Green - medium" at bounding box center [473, 374] width 164 height 20
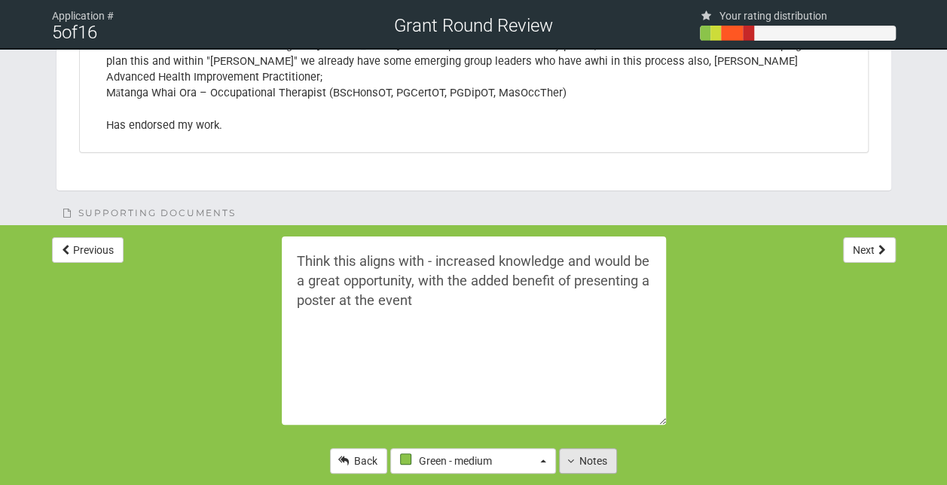
click at [569, 465] on icon at bounding box center [570, 461] width 7 height 11
click at [590, 465] on button "Notes" at bounding box center [588, 461] width 58 height 26
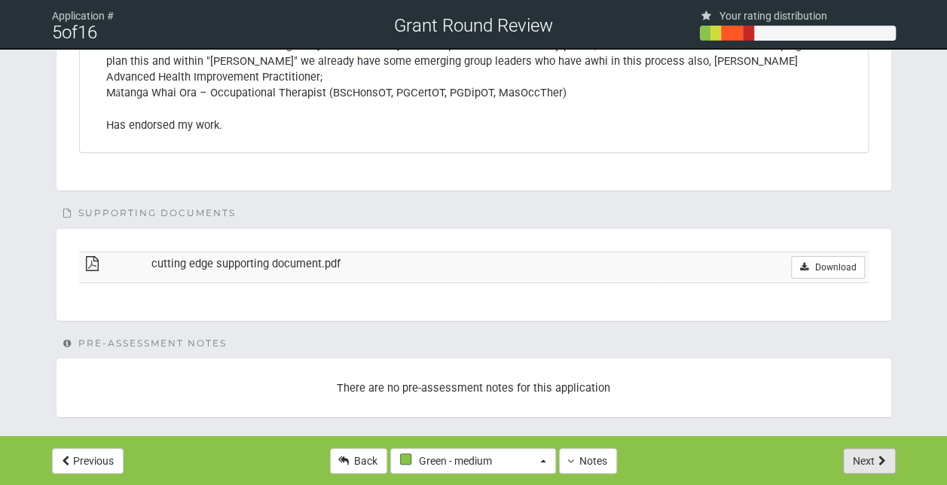
click at [867, 470] on button "Next" at bounding box center [869, 461] width 53 height 26
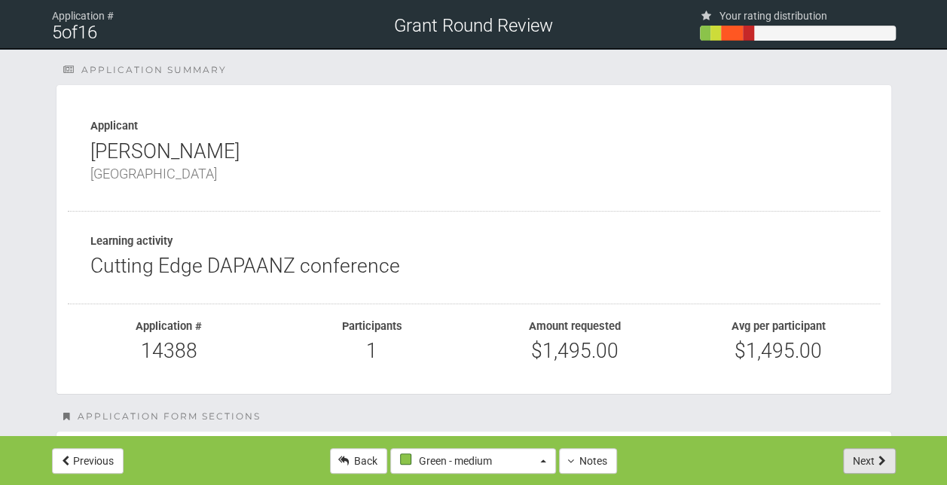
select select "-1"
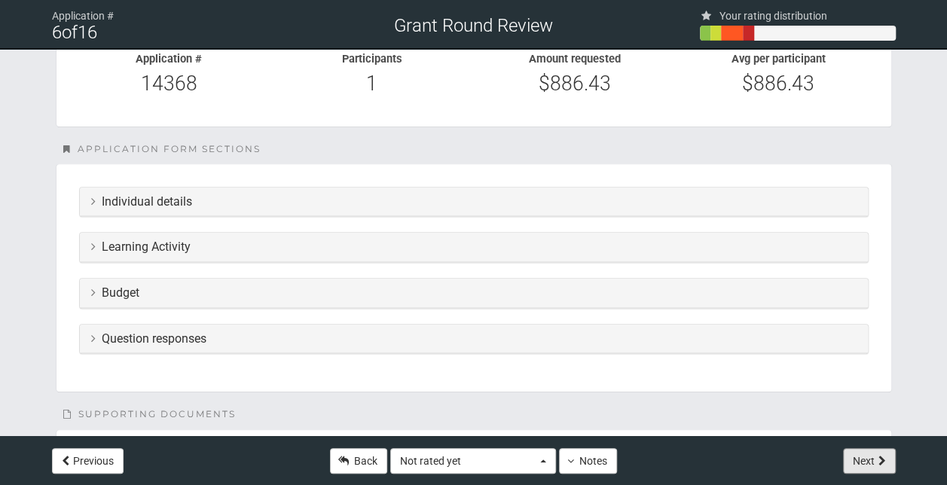
scroll to position [179, 0]
